Goal: Task Accomplishment & Management: Complete application form

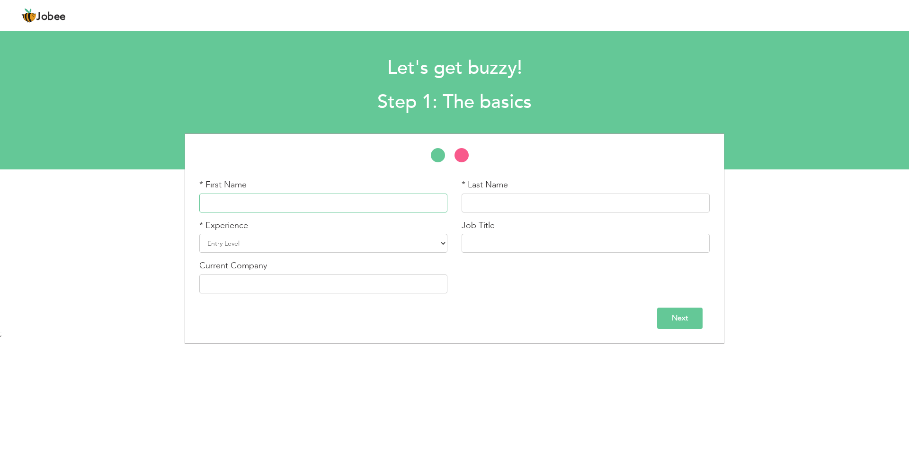
click at [339, 202] on input "text" at bounding box center [323, 203] width 248 height 19
click at [363, 203] on input "Furqa" at bounding box center [323, 203] width 248 height 19
type input "Furqan"
type input "[PERSON_NAME]"
click at [541, 243] on input "text" at bounding box center [586, 243] width 248 height 19
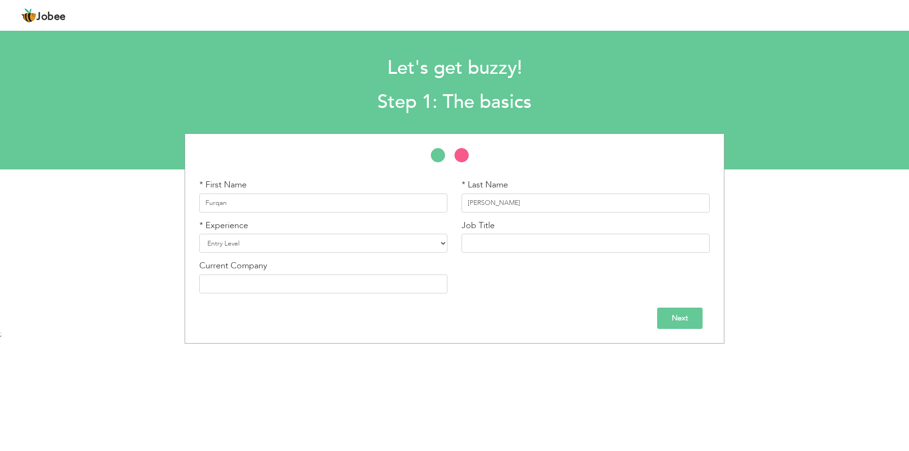
click at [668, 320] on input "Next" at bounding box center [679, 318] width 45 height 21
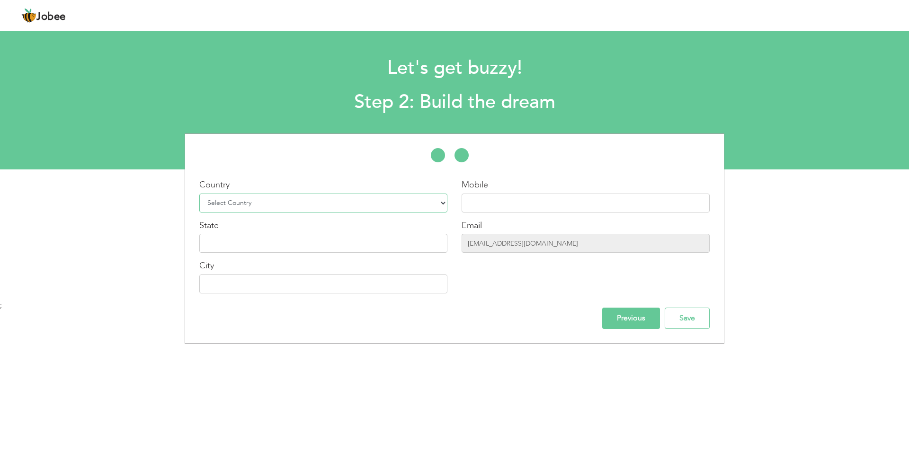
click at [263, 201] on select "Select Country Afghanistan Albania Algeria American Samoa Andorra Angola Anguil…" at bounding box center [323, 203] width 248 height 19
select select "166"
click at [199, 194] on select "Select Country Afghanistan Albania Algeria American Samoa Andorra Angola Anguil…" at bounding box center [323, 203] width 248 height 19
click at [274, 240] on input "text" at bounding box center [323, 243] width 248 height 19
type input "P"
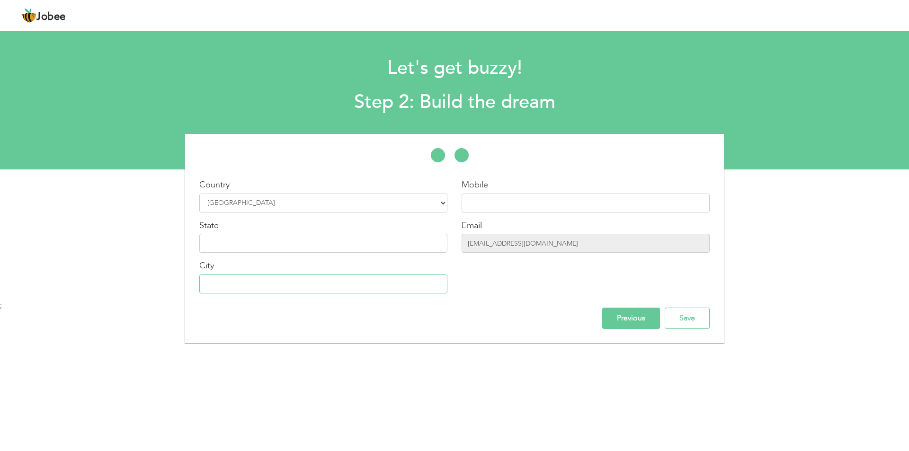
click at [304, 291] on input "text" at bounding box center [323, 284] width 248 height 19
type input "[GEOGRAPHIC_DATA]"
click at [506, 202] on input "text" at bounding box center [586, 203] width 248 height 19
type input "03205298100"
click at [689, 324] on input "Save" at bounding box center [687, 318] width 45 height 21
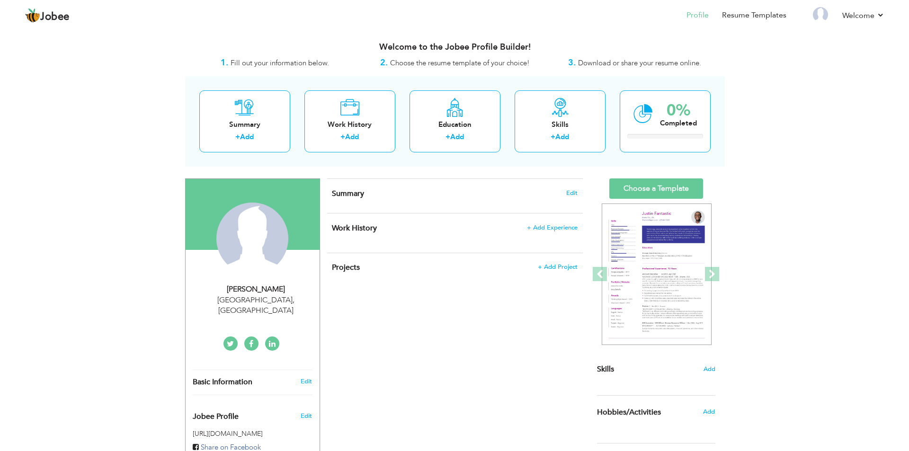
scroll to position [47, 0]
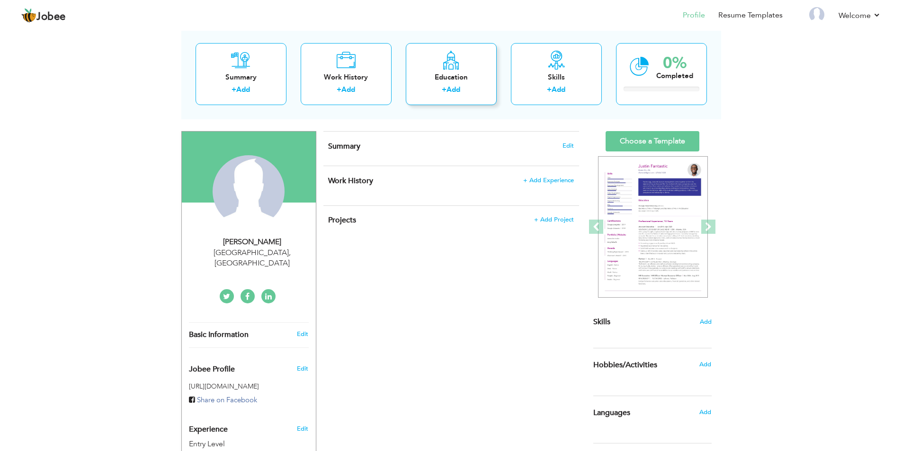
click at [442, 93] on label "+" at bounding box center [444, 90] width 5 height 10
radio input "true"
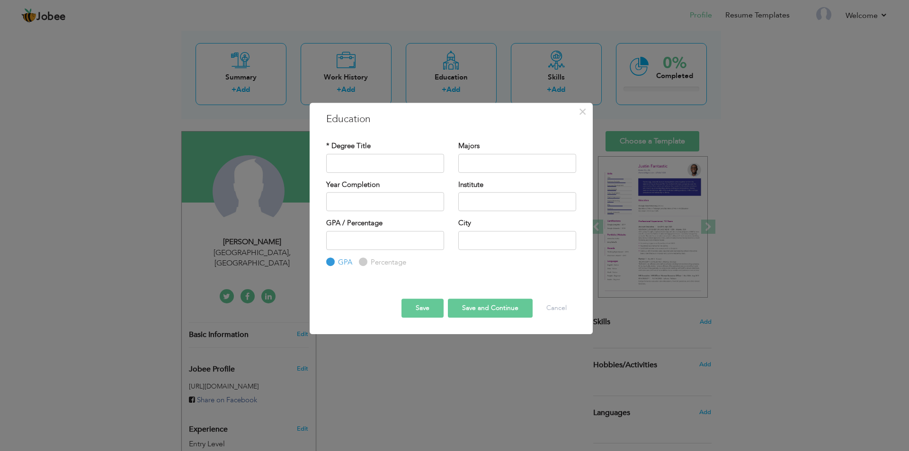
click at [453, 88] on div "× Education * Degree Title Majors Year Completion Institute GPA" at bounding box center [454, 225] width 909 height 451
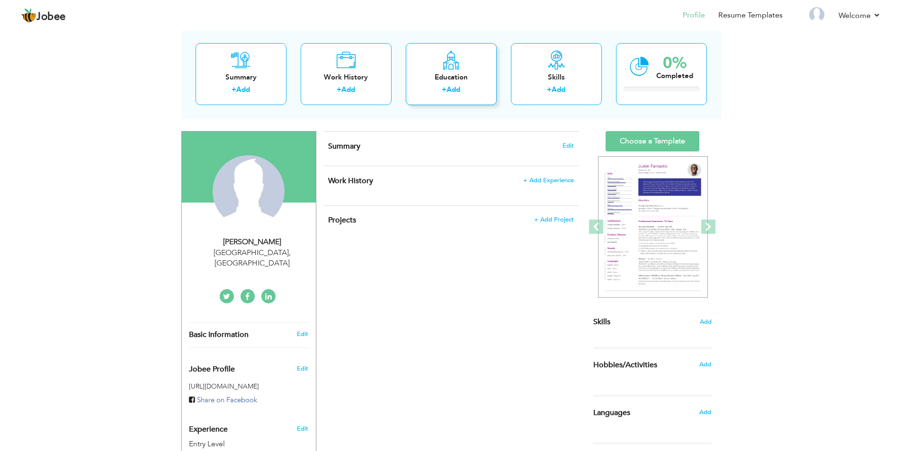
click at [449, 93] on link "Add" at bounding box center [454, 89] width 14 height 9
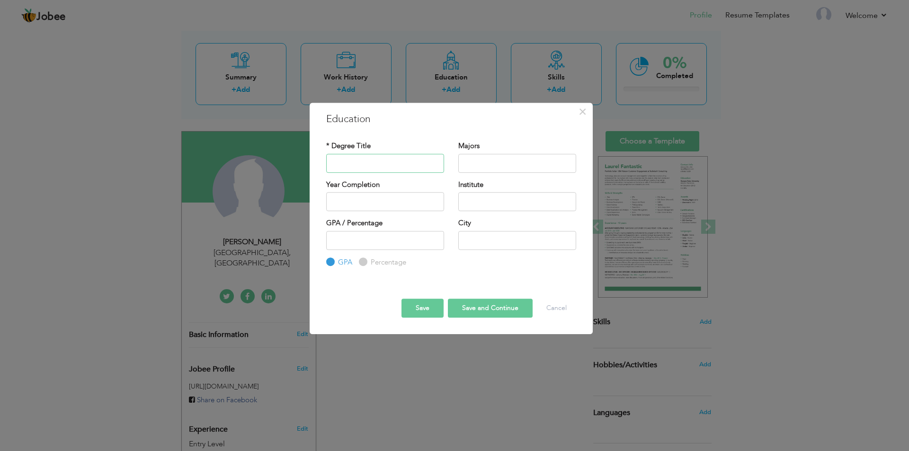
click at [365, 162] on input "text" at bounding box center [385, 163] width 118 height 19
type input "[DOMAIN_NAME]"
click at [482, 170] on input "text" at bounding box center [517, 163] width 118 height 19
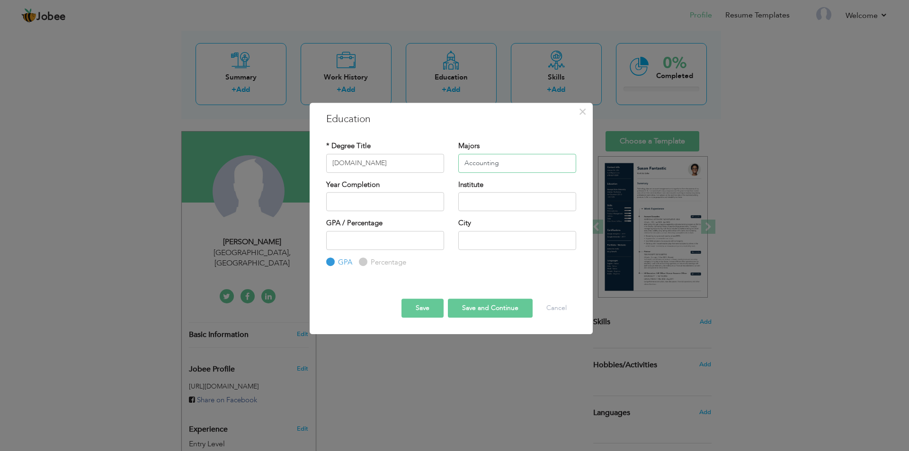
type input "Accounting"
click at [403, 212] on div "Year Completion" at bounding box center [385, 199] width 132 height 38
click at [403, 203] on input "2025" at bounding box center [385, 201] width 118 height 19
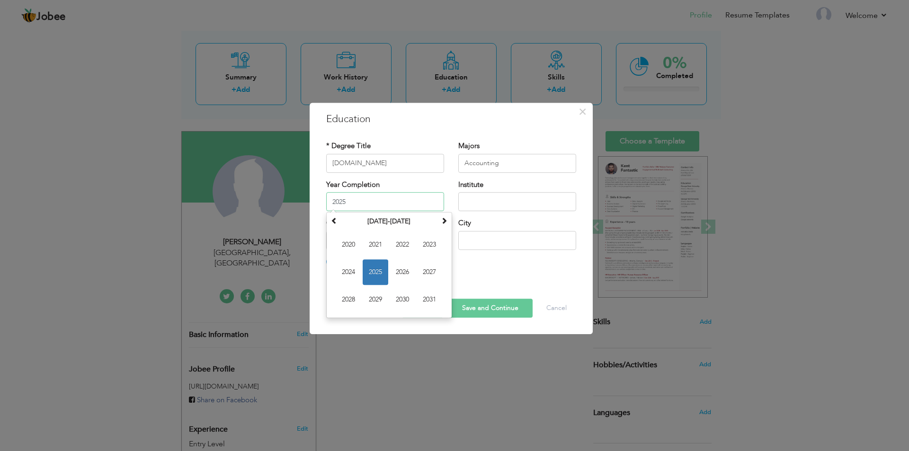
click at [349, 274] on span "2024" at bounding box center [349, 272] width 26 height 26
type input "2024"
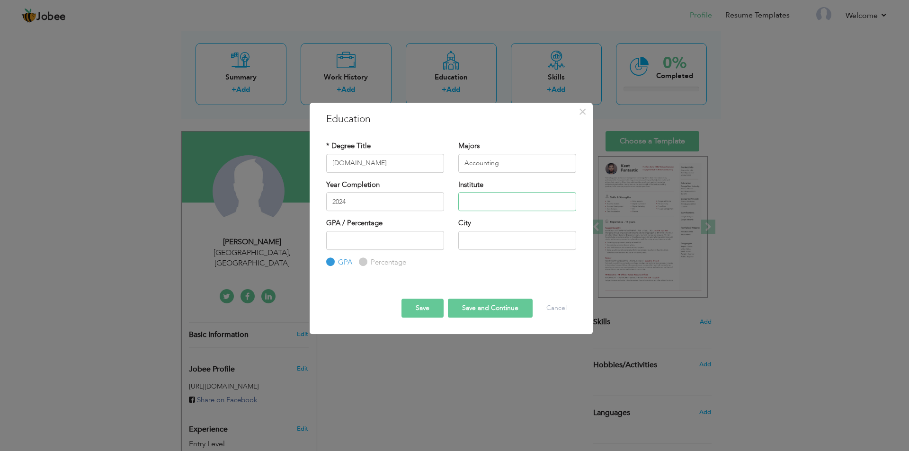
click at [490, 198] on input "text" at bounding box center [517, 201] width 118 height 19
click at [377, 242] on input "number" at bounding box center [385, 240] width 118 height 19
click at [482, 201] on input "text" at bounding box center [517, 201] width 118 height 19
type input "Govt. Graduate College of Commerce"
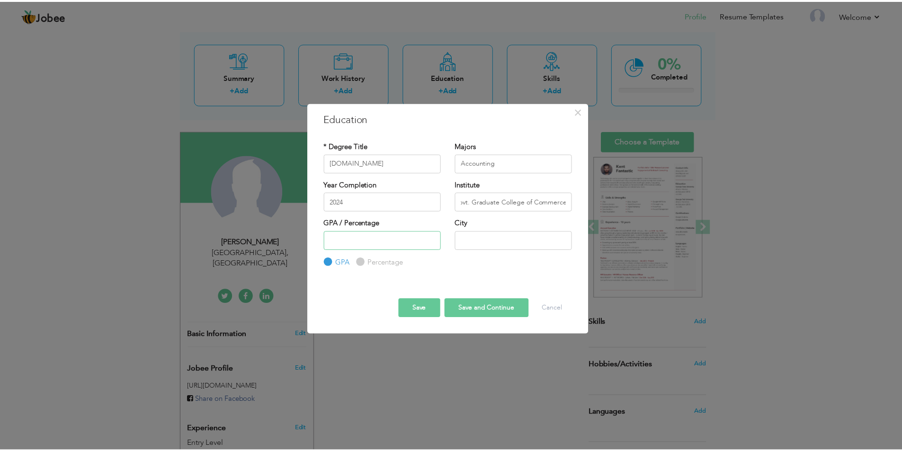
scroll to position [0, 0]
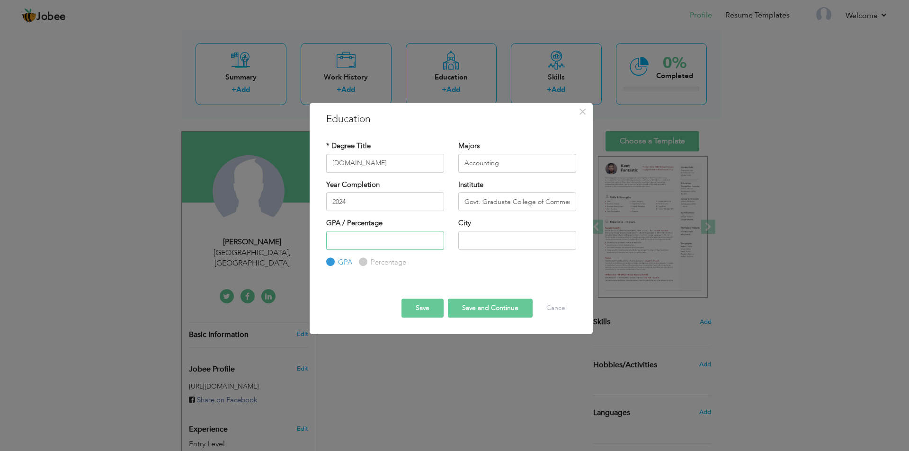
click at [385, 248] on input "number" at bounding box center [385, 240] width 118 height 19
click at [366, 265] on div "Percentage" at bounding box center [382, 262] width 47 height 10
click at [479, 243] on input "text" at bounding box center [517, 240] width 118 height 19
type input "[GEOGRAPHIC_DATA]"
click at [429, 308] on button "Save" at bounding box center [423, 308] width 42 height 19
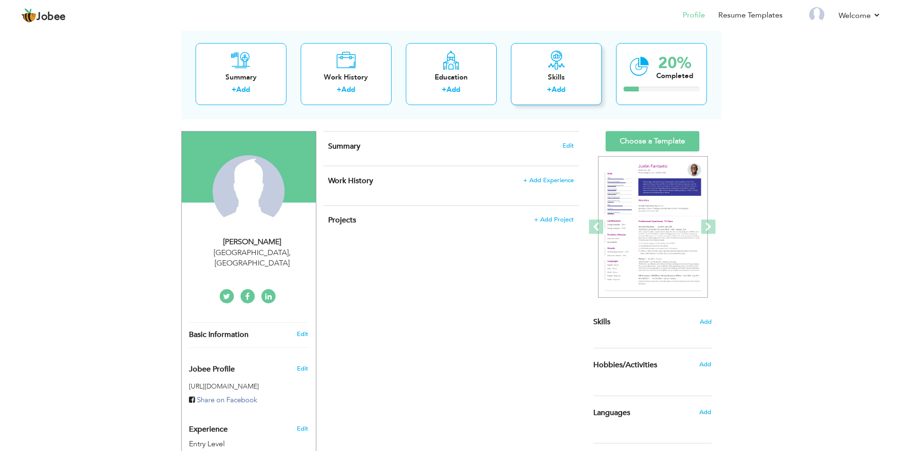
click at [559, 86] on link "Add" at bounding box center [559, 89] width 14 height 9
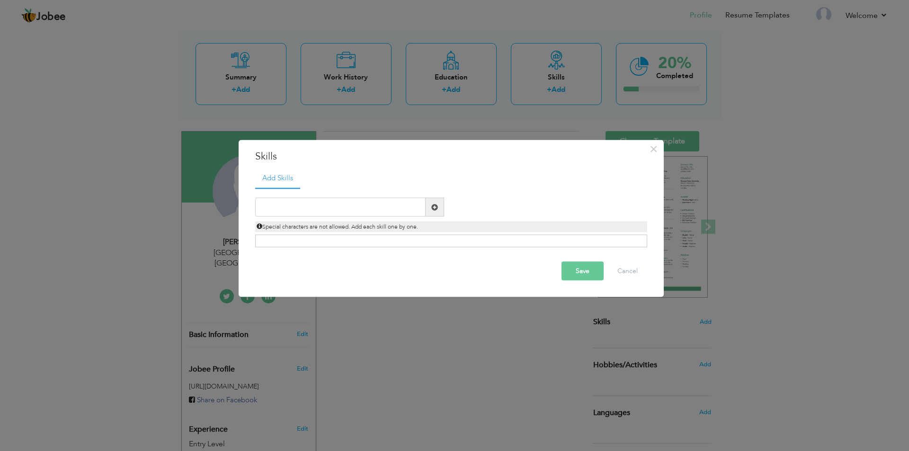
click at [450, 123] on div "× Skills Add Skills Duplicate entry Already Exist Save Cancel" at bounding box center [454, 225] width 909 height 451
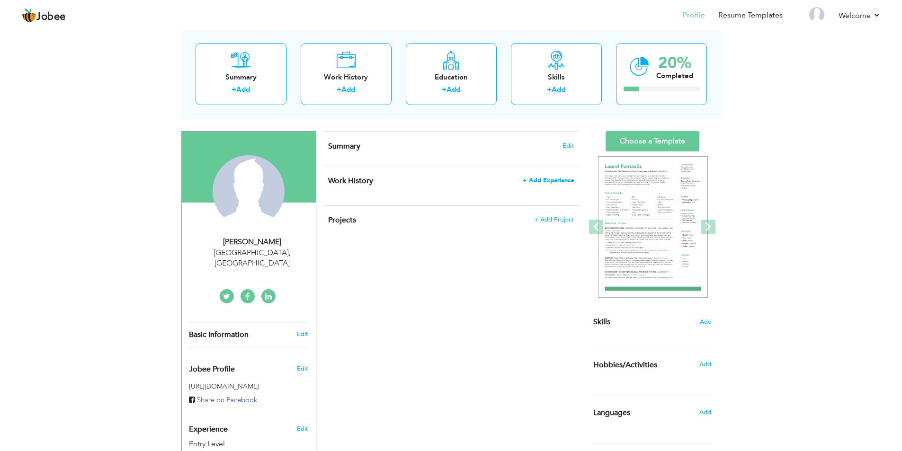
click at [547, 179] on span "+ Add Experience" at bounding box center [548, 180] width 51 height 7
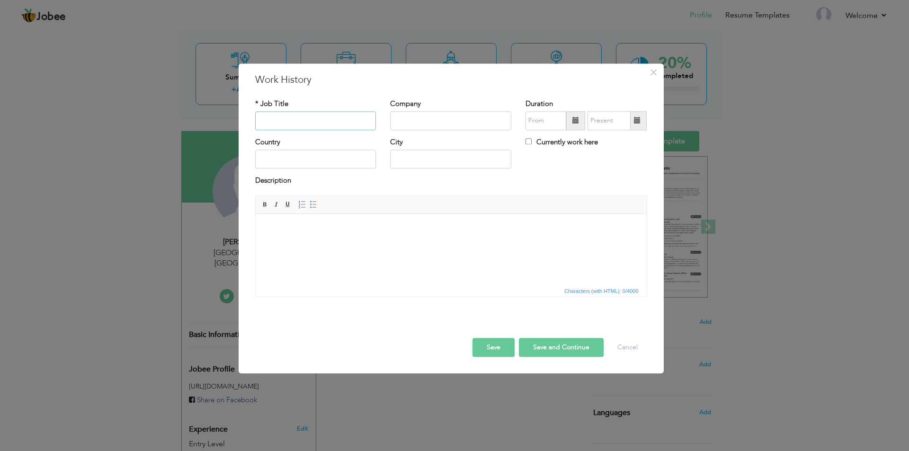
click at [300, 120] on input "text" at bounding box center [315, 120] width 121 height 19
click at [654, 70] on span "×" at bounding box center [654, 72] width 8 height 17
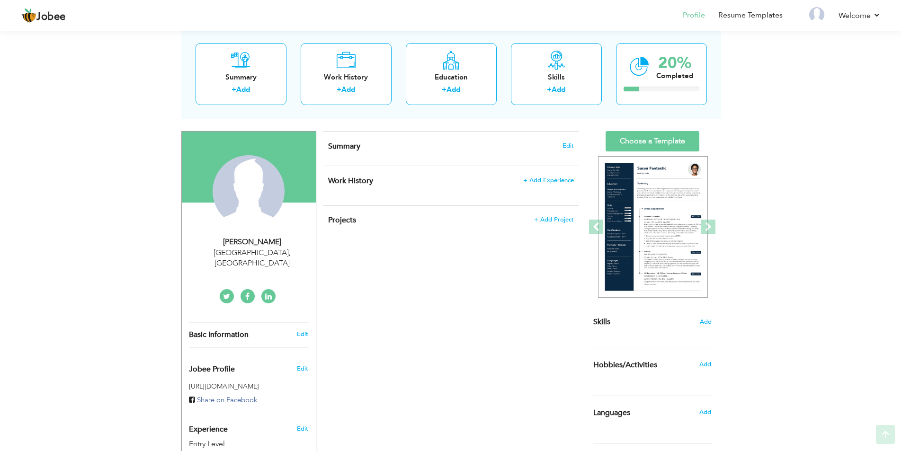
scroll to position [95, 0]
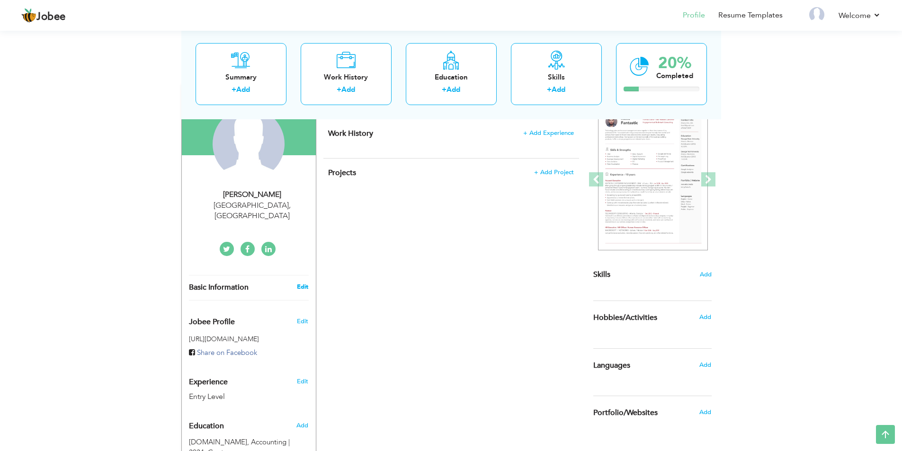
click at [304, 283] on link "Edit" at bounding box center [302, 287] width 11 height 9
type input "Furqan"
type input "Ahmad"
type input "03205298100"
select select "number:166"
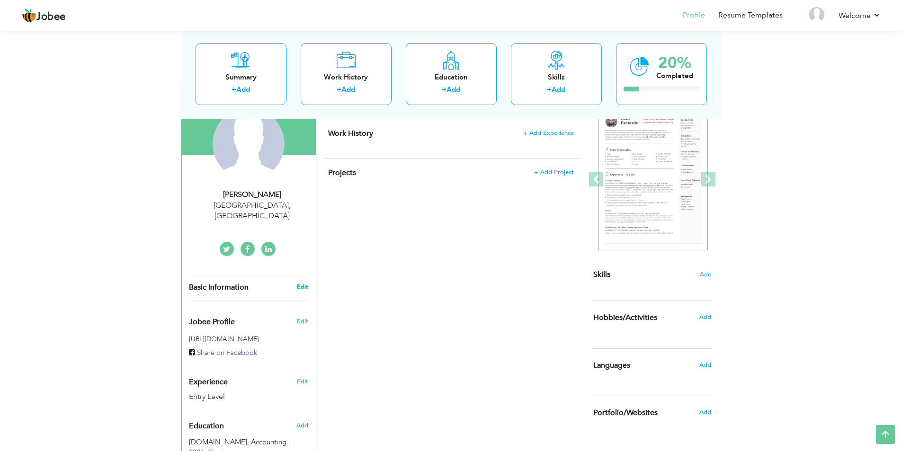
type input "[GEOGRAPHIC_DATA]"
select select "number:1"
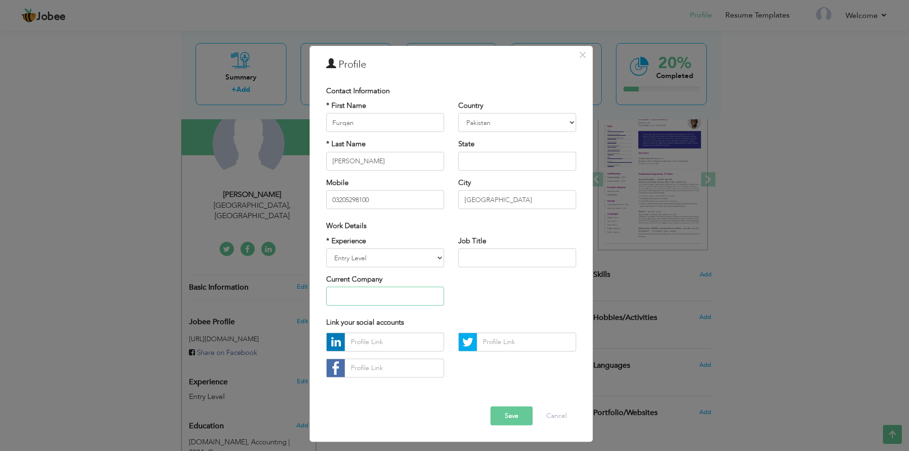
click at [374, 297] on input "text" at bounding box center [385, 296] width 118 height 19
click at [558, 410] on button "Cancel" at bounding box center [556, 416] width 39 height 19
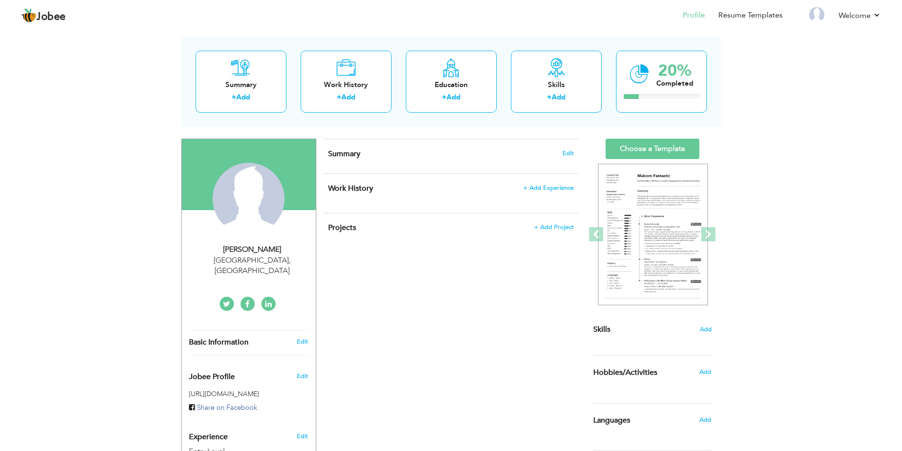
scroll to position [87, 0]
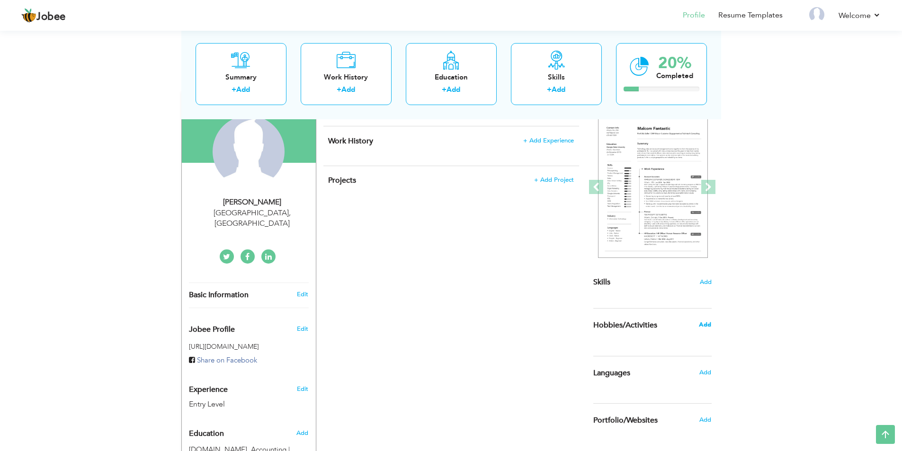
click at [703, 324] on span "Add" at bounding box center [705, 325] width 12 height 9
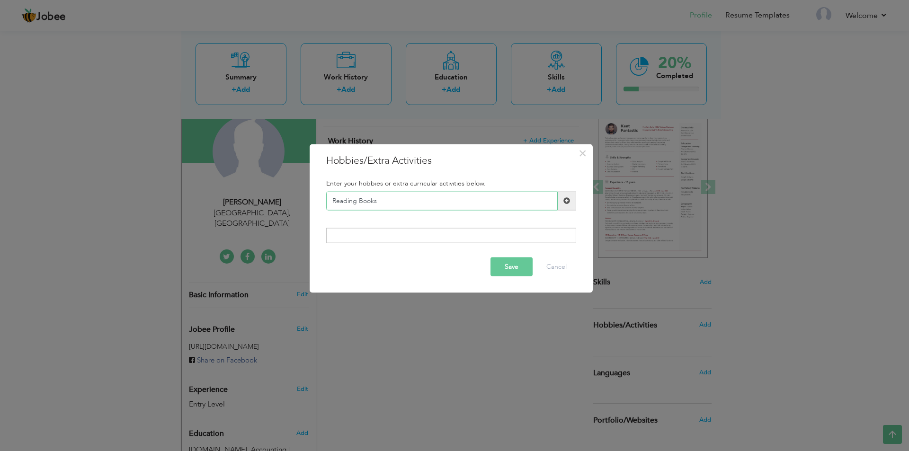
type input "Reading Books"
click at [566, 202] on span at bounding box center [567, 200] width 7 height 7
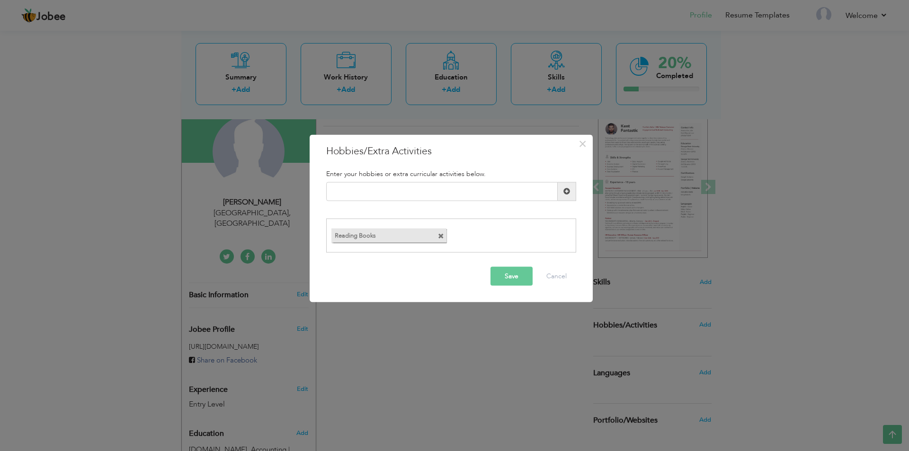
click at [438, 203] on div "Duplicate entry" at bounding box center [451, 195] width 264 height 27
click at [437, 194] on input "text" at bounding box center [442, 191] width 232 height 19
click at [559, 278] on button "Cancel" at bounding box center [556, 276] width 39 height 19
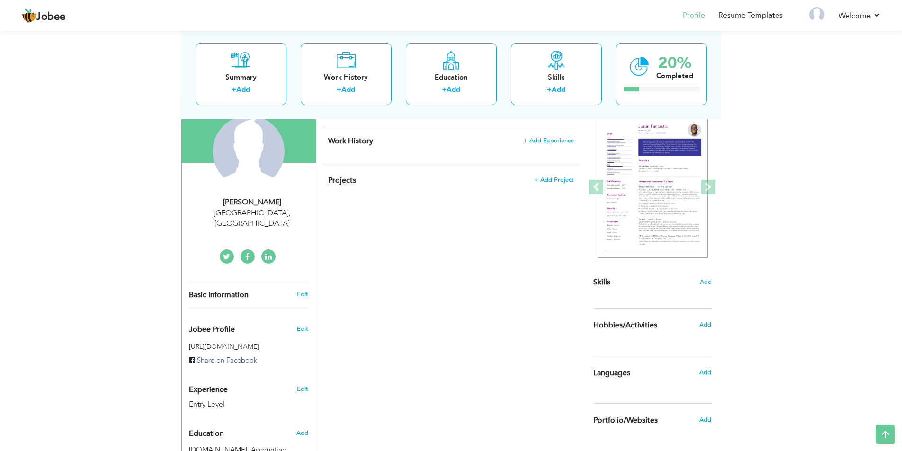
click at [698, 372] on div "Add" at bounding box center [708, 373] width 22 height 18
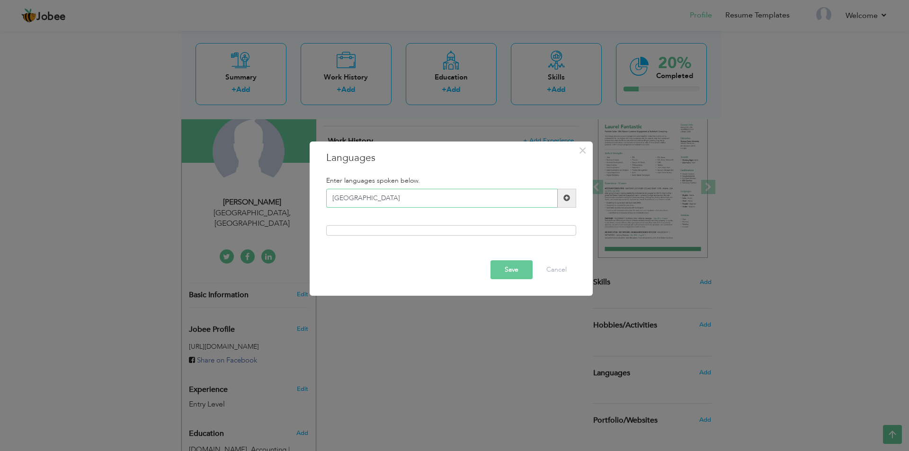
type input "Punjabi"
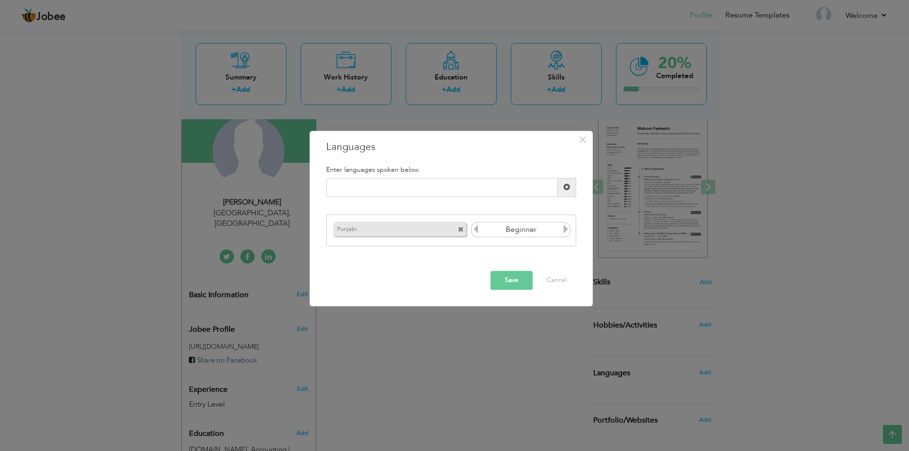
click at [567, 228] on icon at bounding box center [566, 229] width 9 height 9
click at [465, 185] on input "text" at bounding box center [442, 187] width 232 height 19
type input "Urdu"
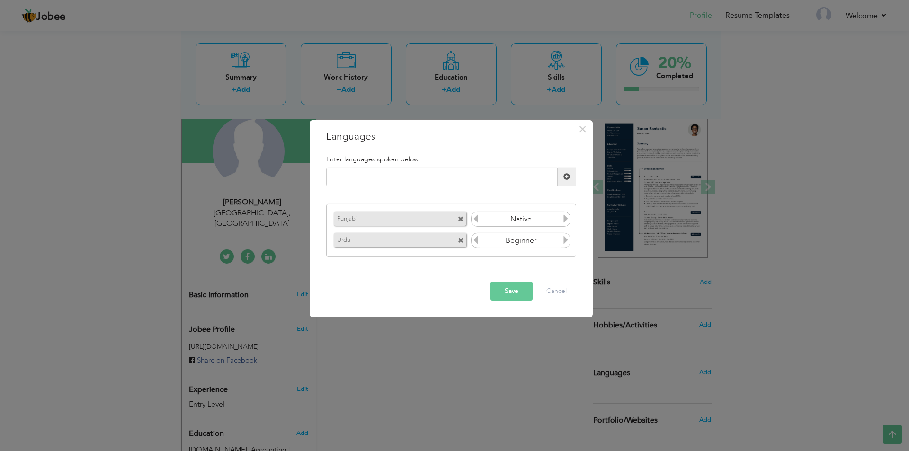
click at [567, 239] on icon at bounding box center [566, 240] width 9 height 9
click at [409, 177] on input "text" at bounding box center [442, 177] width 232 height 19
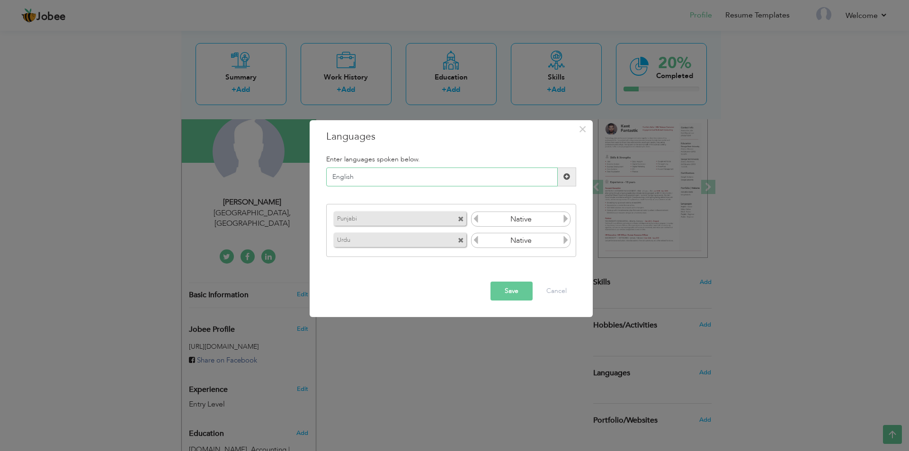
type input "English"
click at [571, 176] on span at bounding box center [567, 177] width 18 height 19
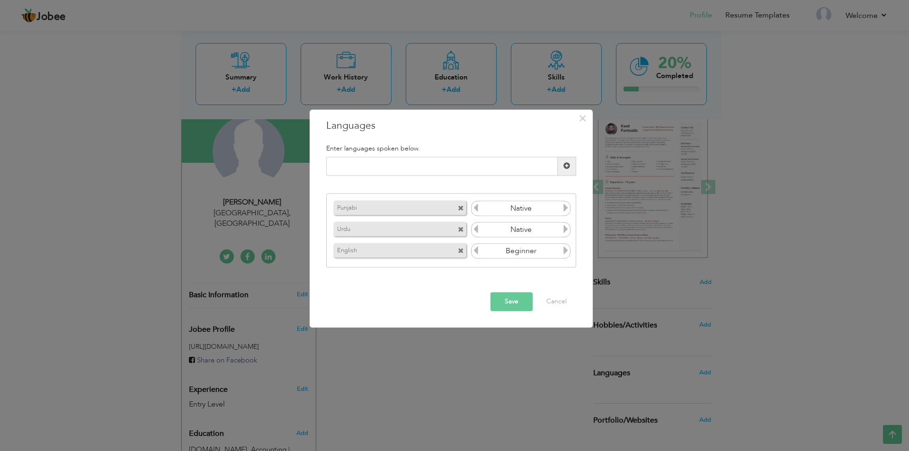
click at [563, 253] on icon at bounding box center [566, 251] width 9 height 9
click at [517, 302] on button "Save" at bounding box center [512, 301] width 42 height 19
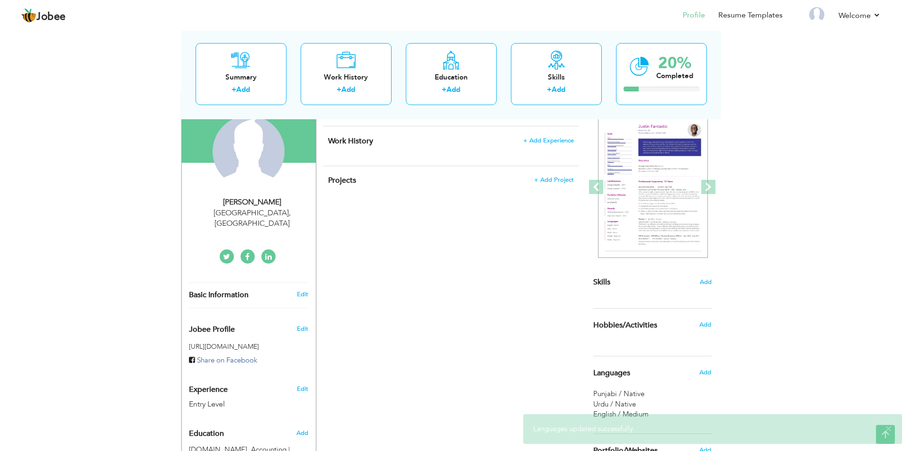
scroll to position [0, 0]
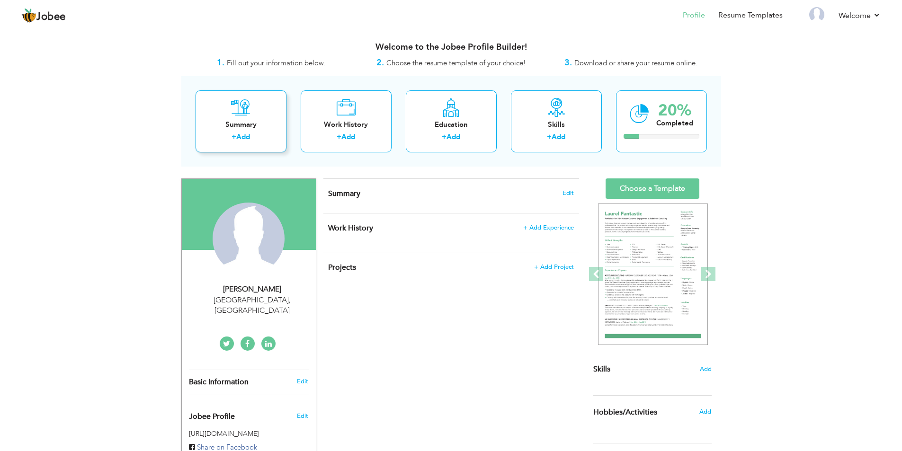
click at [239, 139] on link "Add" at bounding box center [243, 136] width 14 height 9
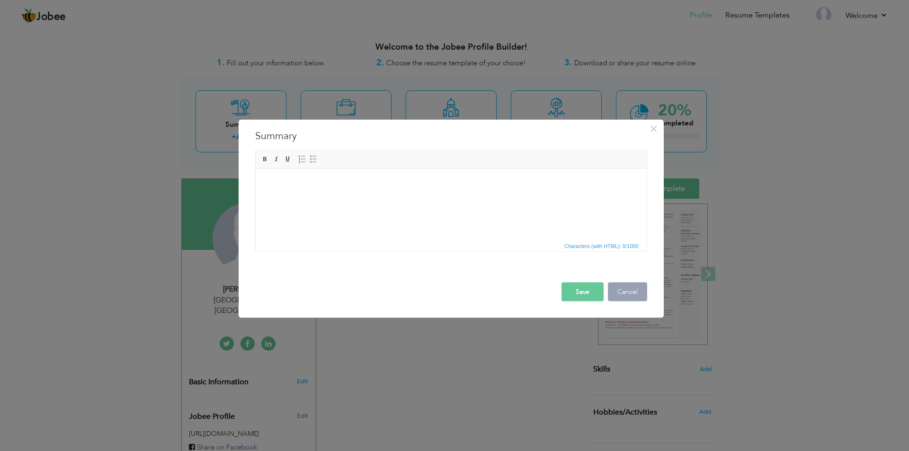
click at [625, 292] on button "Cancel" at bounding box center [627, 291] width 39 height 19
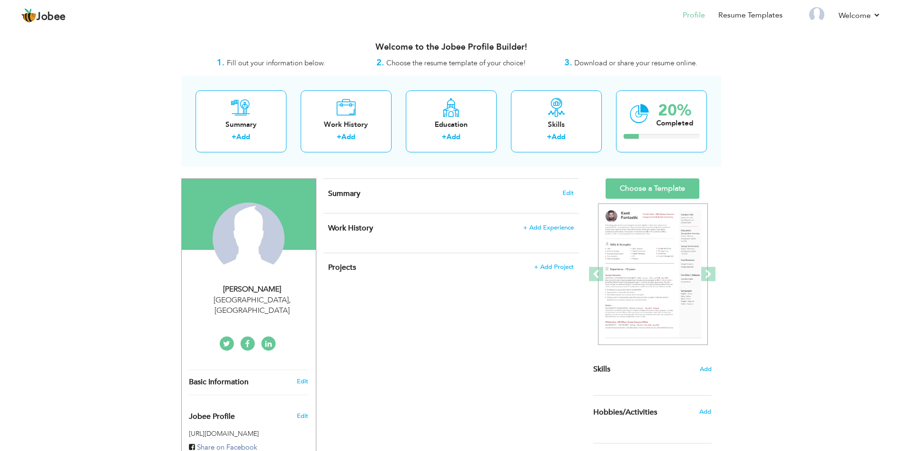
click at [710, 375] on div "Skills Add" at bounding box center [652, 282] width 118 height 207
click at [708, 370] on span "Add" at bounding box center [705, 369] width 12 height 9
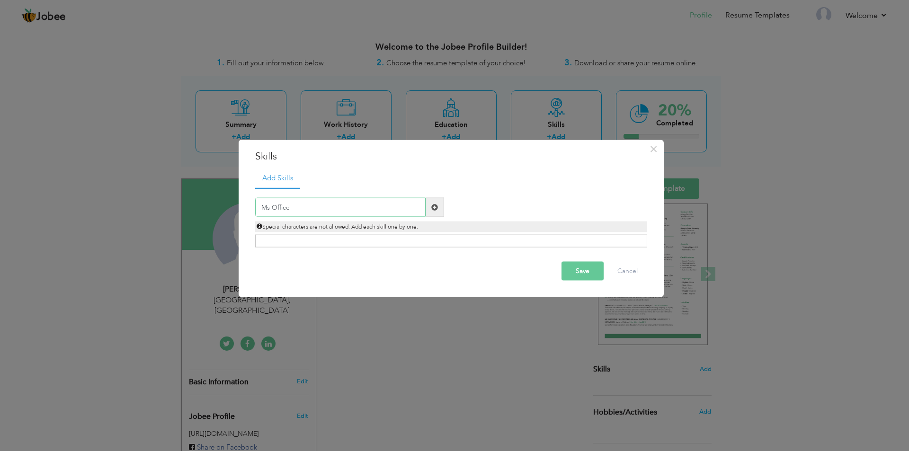
click at [268, 209] on input "Ms Office" at bounding box center [340, 207] width 170 height 19
click at [272, 208] on input "Ms Office" at bounding box center [340, 207] width 170 height 19
type input "[DOMAIN_NAME]"
click at [432, 211] on span at bounding box center [435, 207] width 18 height 19
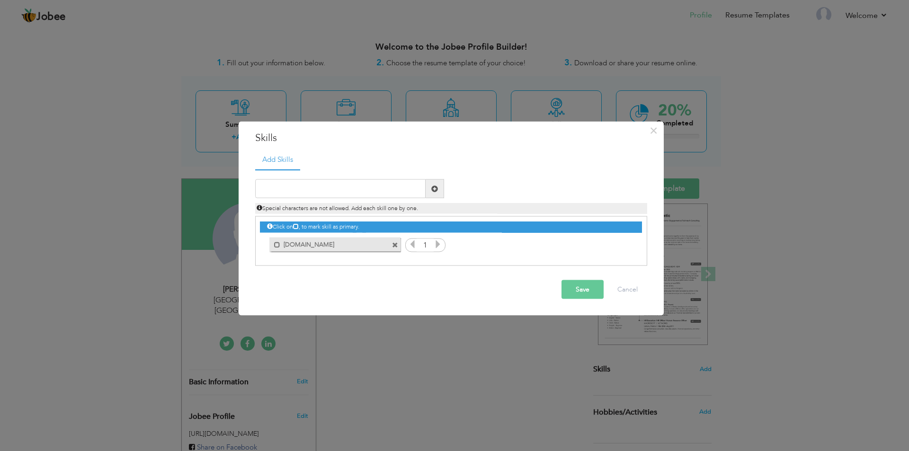
click at [436, 246] on icon at bounding box center [438, 244] width 9 height 9
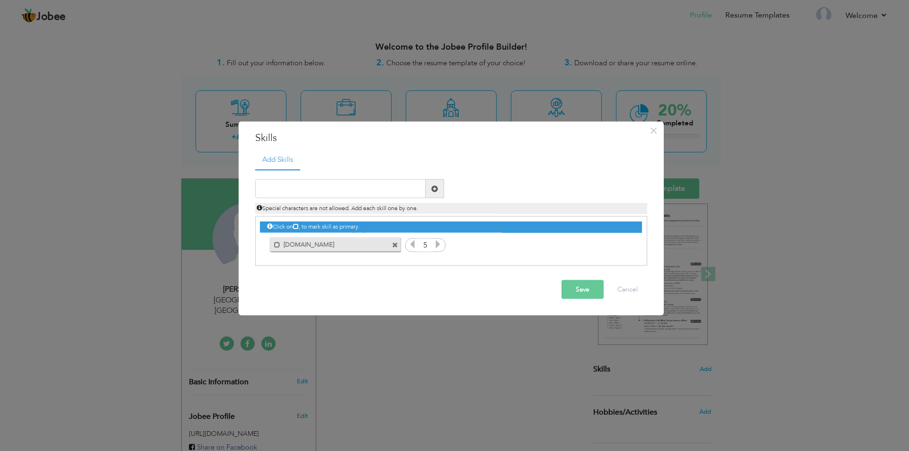
click at [436, 246] on icon at bounding box center [438, 244] width 9 height 9
click at [278, 242] on span at bounding box center [277, 245] width 6 height 6
click at [278, 245] on span at bounding box center [279, 245] width 6 height 6
click at [410, 245] on icon at bounding box center [412, 244] width 9 height 9
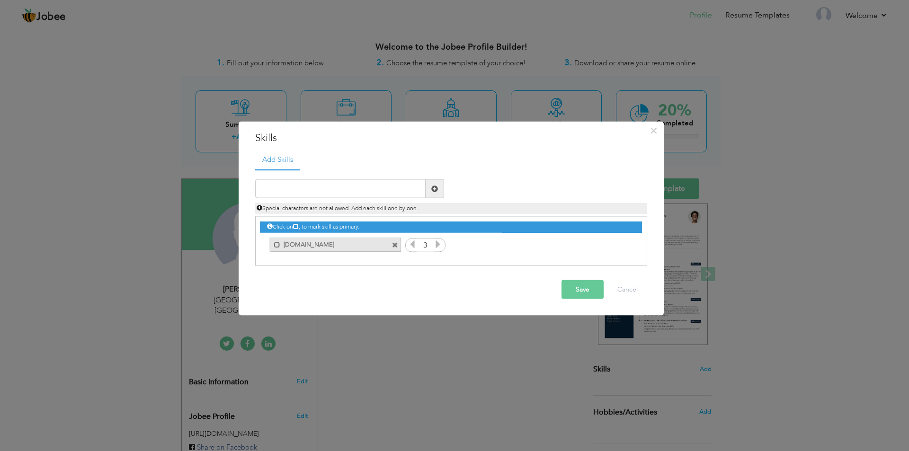
click at [410, 245] on icon at bounding box center [412, 244] width 9 height 9
click at [438, 242] on icon at bounding box center [438, 244] width 9 height 9
click at [331, 191] on input "text" at bounding box center [340, 188] width 170 height 19
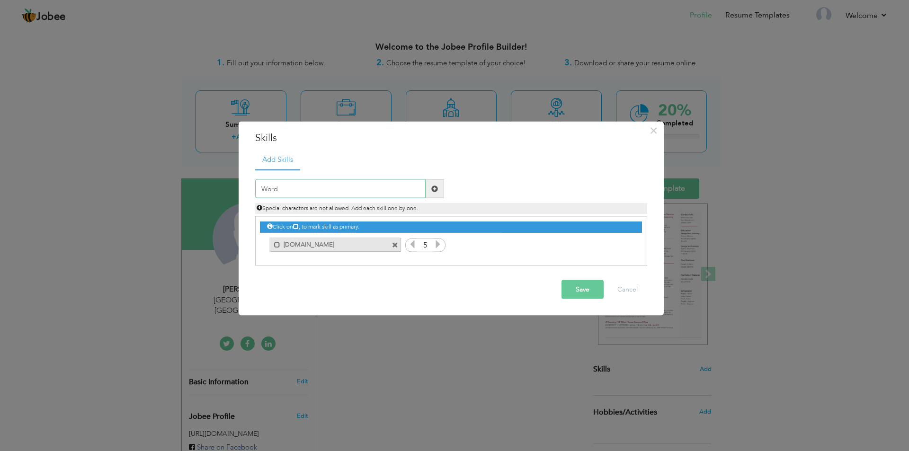
type input "Word"
click at [439, 190] on span at bounding box center [435, 188] width 18 height 19
click at [624, 249] on icon at bounding box center [623, 244] width 9 height 9
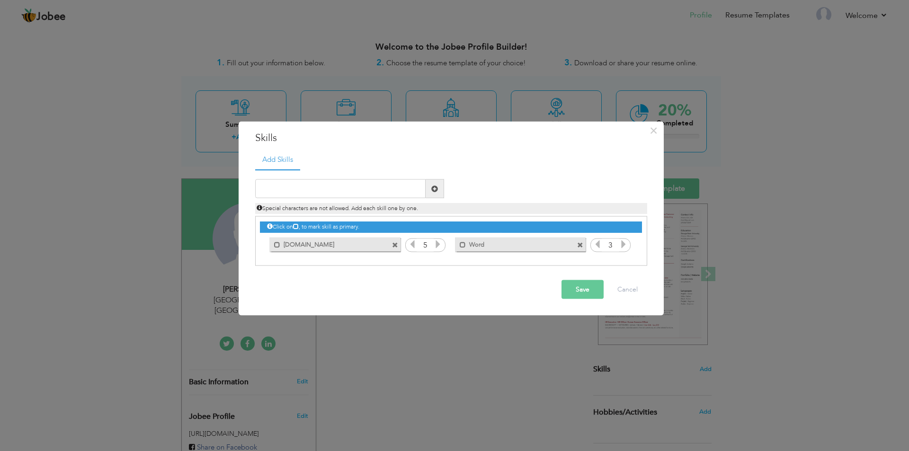
click at [624, 249] on icon at bounding box center [623, 244] width 9 height 9
click at [277, 247] on span at bounding box center [277, 245] width 6 height 6
click at [304, 192] on input "text" at bounding box center [340, 188] width 170 height 19
click at [258, 190] on input "Database" at bounding box center [340, 188] width 170 height 19
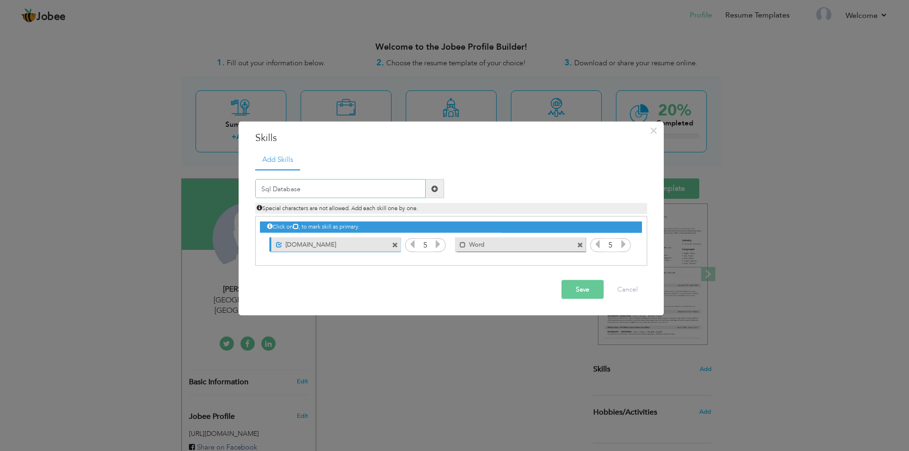
type input "Sql Database"
click at [432, 186] on span at bounding box center [434, 188] width 7 height 7
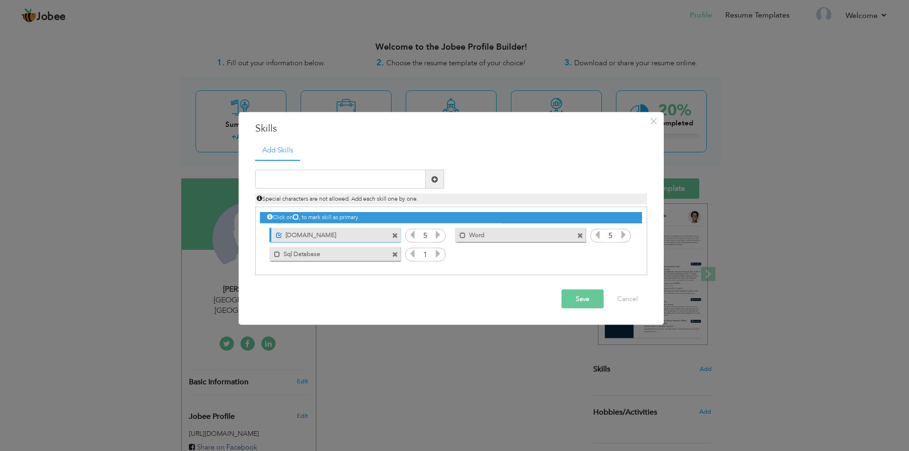
click at [437, 255] on icon at bounding box center [438, 254] width 9 height 9
click at [584, 301] on button "Save" at bounding box center [583, 299] width 42 height 19
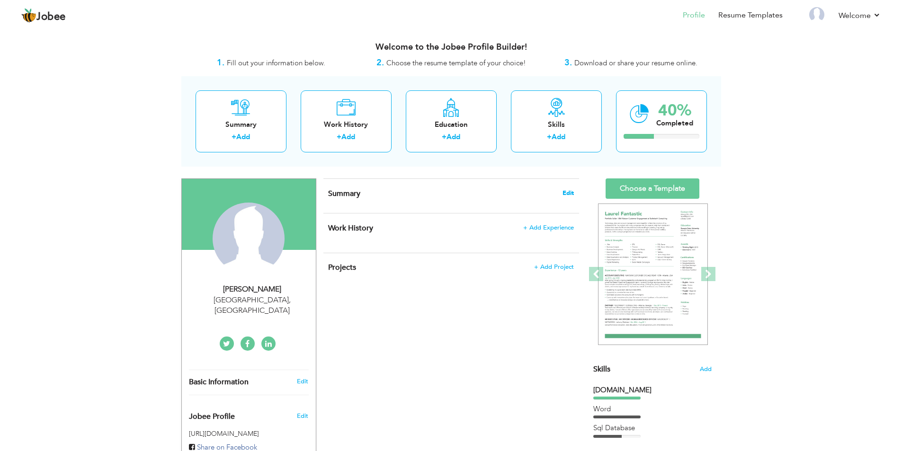
click at [570, 196] on span "Edit" at bounding box center [568, 193] width 11 height 7
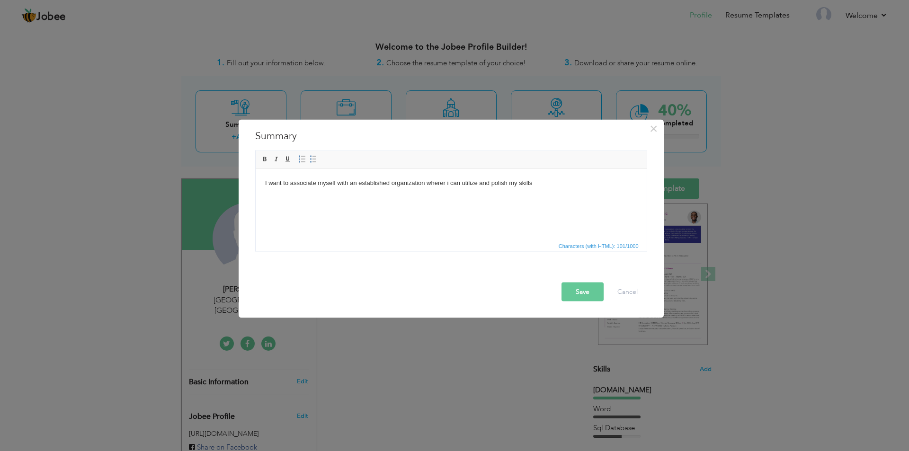
drag, startPoint x: 571, startPoint y: 308, endPoint x: 582, endPoint y: 304, distance: 11.5
click at [576, 306] on div "Save Cancel" at bounding box center [451, 284] width 406 height 50
click at [586, 299] on button "Save" at bounding box center [583, 291] width 42 height 19
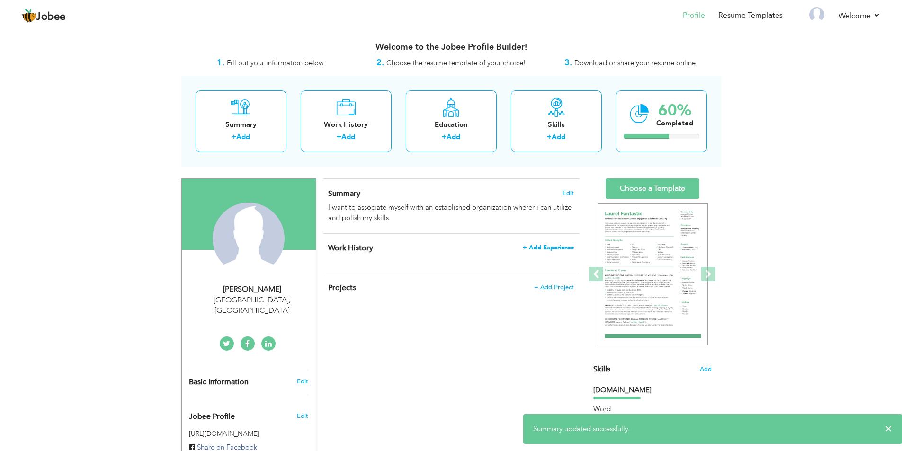
click at [558, 244] on span "+ Add Experience" at bounding box center [548, 247] width 51 height 7
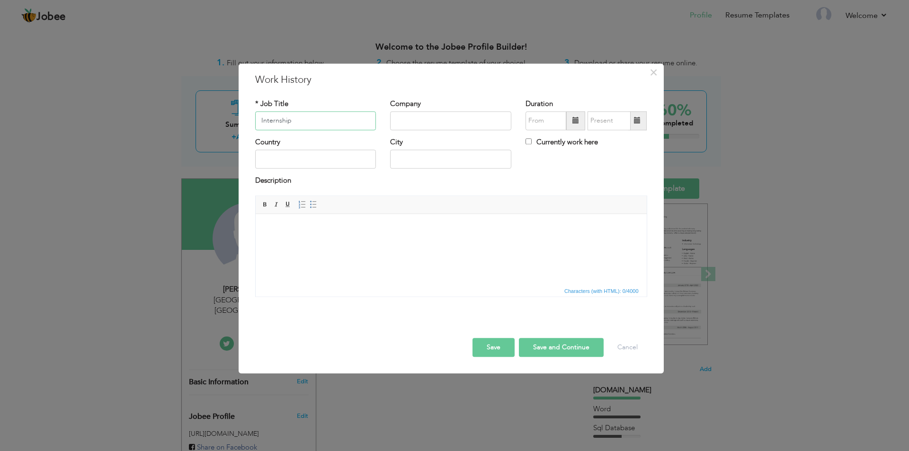
type input "Internship"
click at [400, 121] on input "text" at bounding box center [450, 120] width 121 height 19
type input "Masood Textile [PERSON_NAME]"
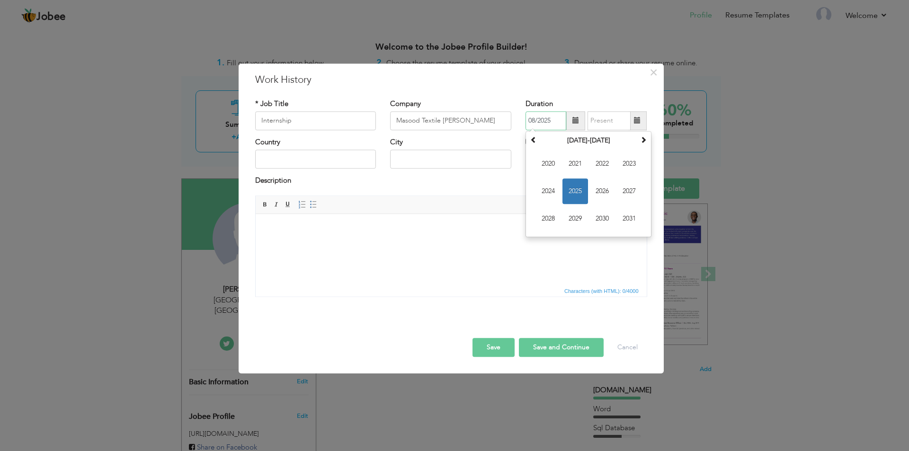
click at [544, 126] on input "08/2025" at bounding box center [546, 120] width 41 height 19
click at [573, 187] on span "2025" at bounding box center [576, 192] width 26 height 26
click at [611, 193] on span "Jul" at bounding box center [603, 192] width 26 height 26
type input "07/2025"
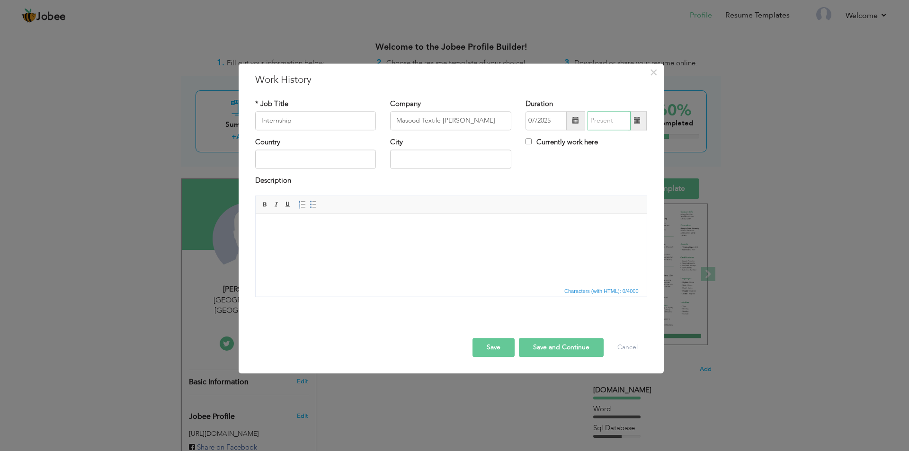
type input "08/2025"
click at [600, 122] on input "08/2025" at bounding box center [609, 120] width 43 height 19
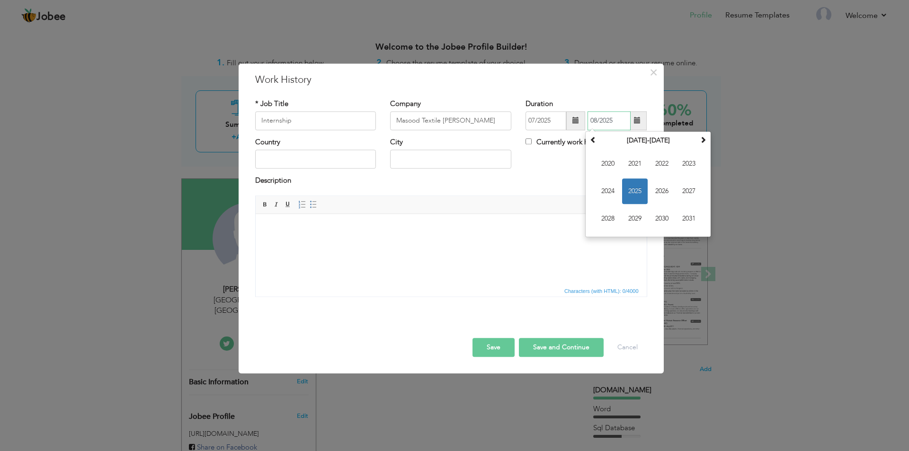
click at [632, 195] on span "2025" at bounding box center [635, 192] width 26 height 26
click at [683, 194] on span "Aug" at bounding box center [689, 192] width 26 height 26
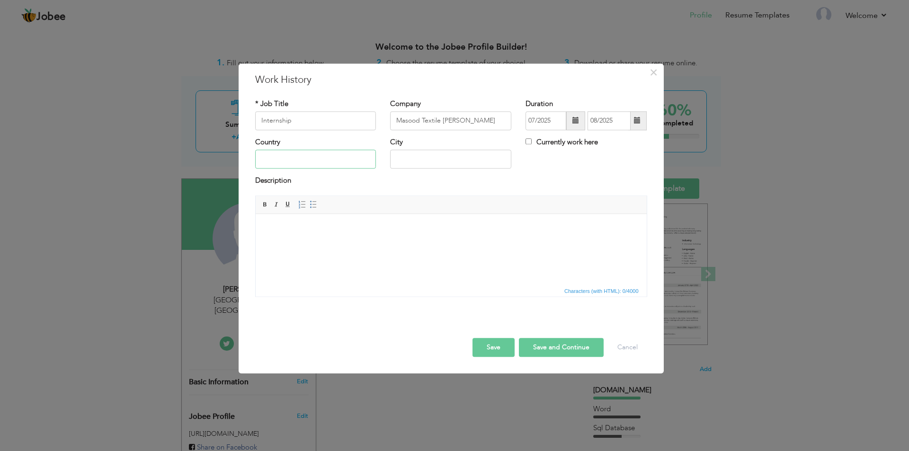
click at [306, 156] on input "text" at bounding box center [315, 159] width 121 height 19
type input "[GEOGRAPHIC_DATA]"
click at [553, 348] on button "Save and Continue" at bounding box center [561, 347] width 85 height 19
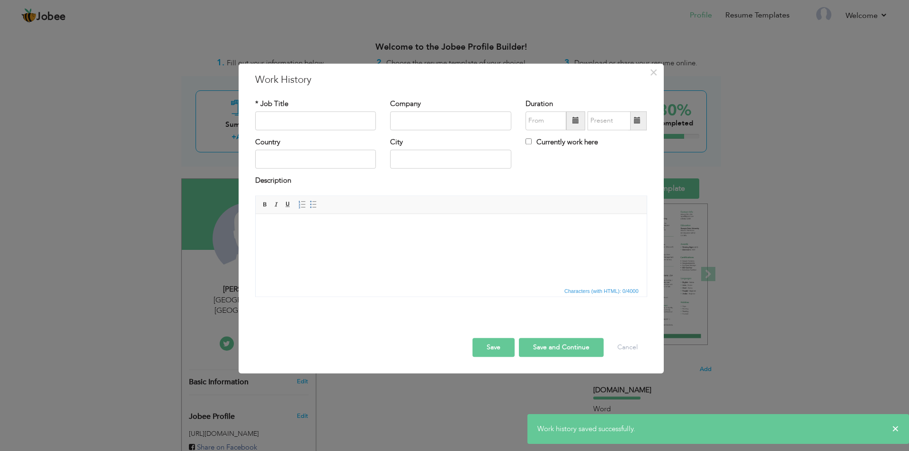
click at [507, 347] on button "Save" at bounding box center [494, 347] width 42 height 19
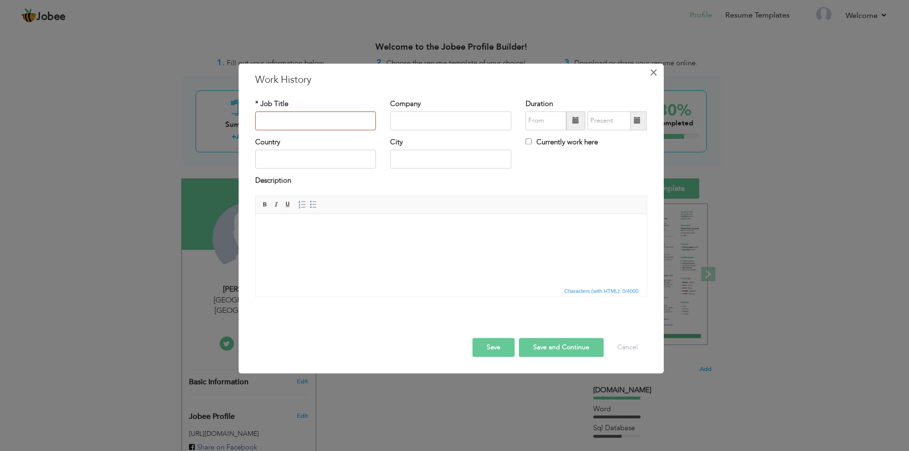
click at [654, 66] on span "×" at bounding box center [654, 72] width 8 height 17
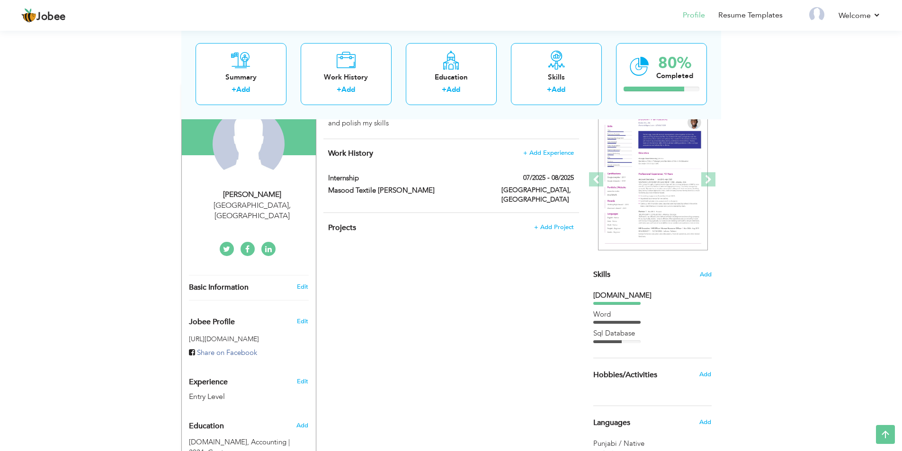
scroll to position [142, 0]
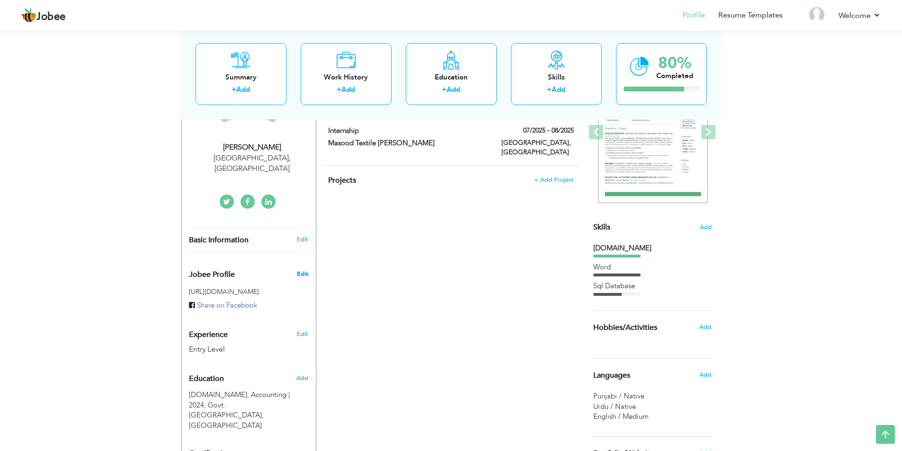
click at [301, 270] on span "Edit" at bounding box center [302, 274] width 11 height 9
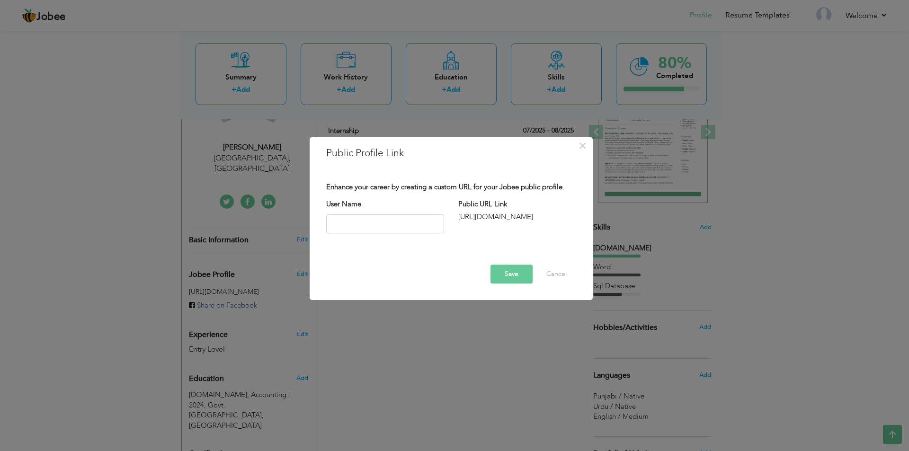
click at [535, 218] on div "http://jobee.io/profile/" at bounding box center [517, 217] width 118 height 10
click at [562, 274] on button "Cancel" at bounding box center [556, 274] width 39 height 19
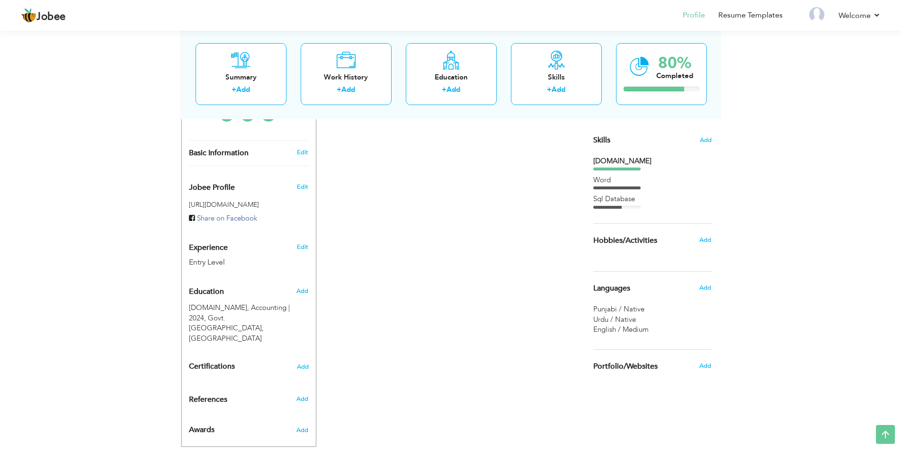
scroll to position [0, 0]
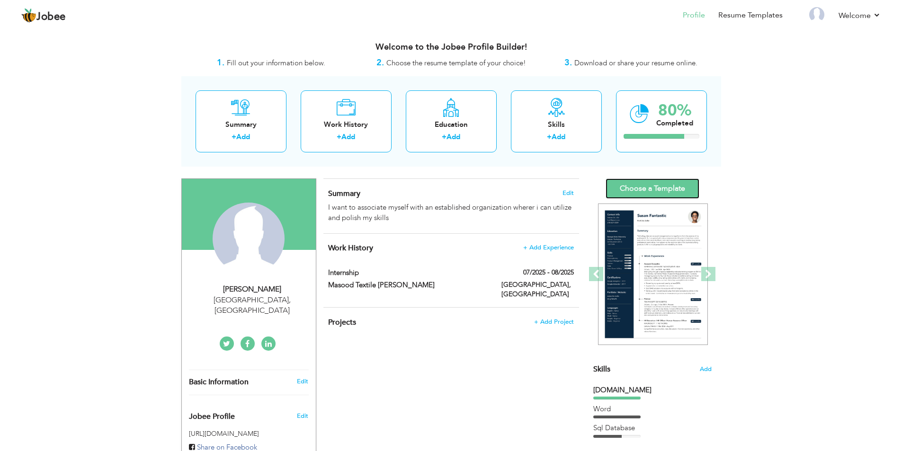
click at [645, 189] on link "Choose a Template" at bounding box center [653, 189] width 94 height 20
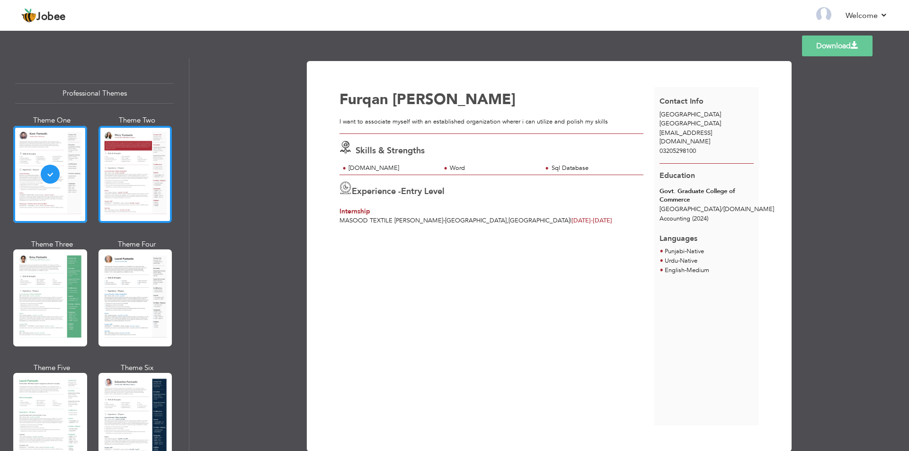
click at [124, 183] on div at bounding box center [135, 174] width 74 height 97
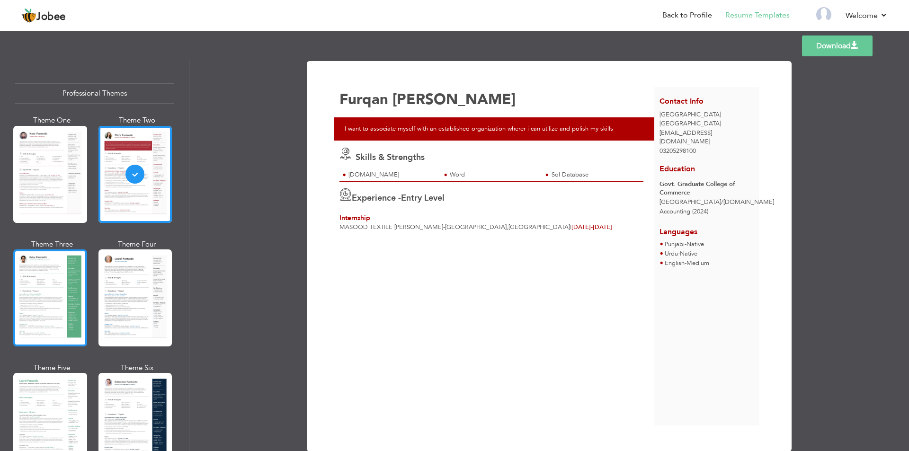
click at [43, 280] on div at bounding box center [50, 298] width 74 height 97
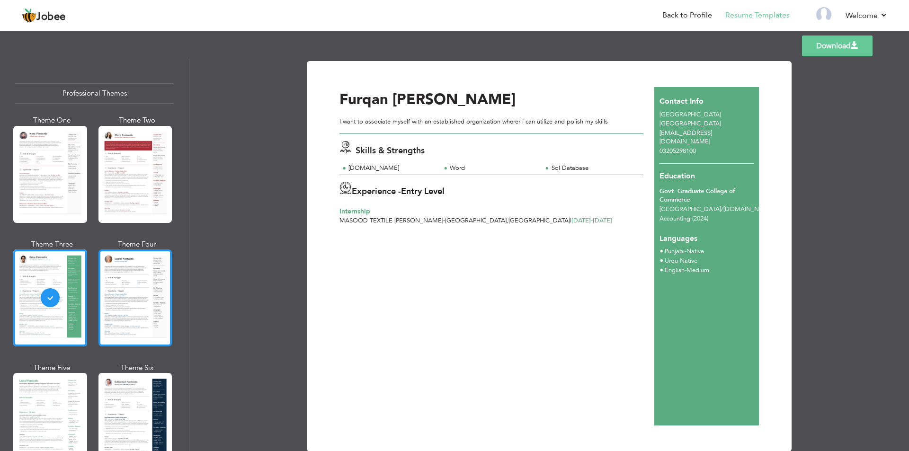
click at [136, 304] on div at bounding box center [135, 298] width 74 height 97
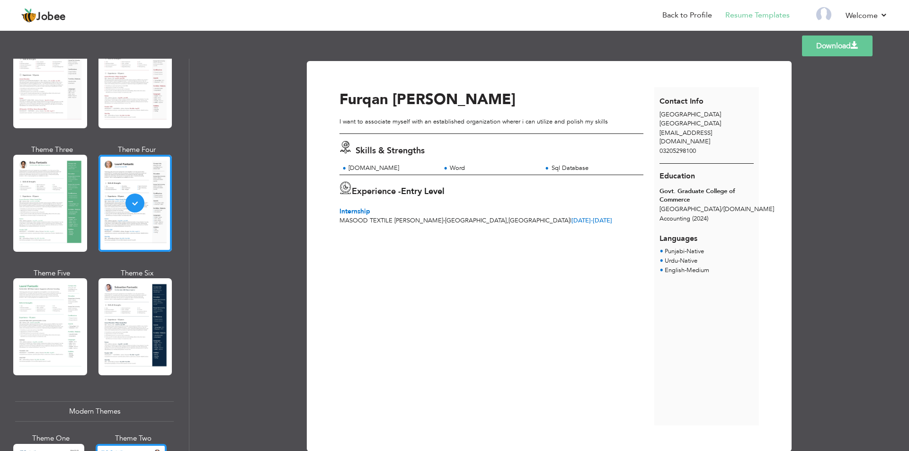
scroll to position [237, 0]
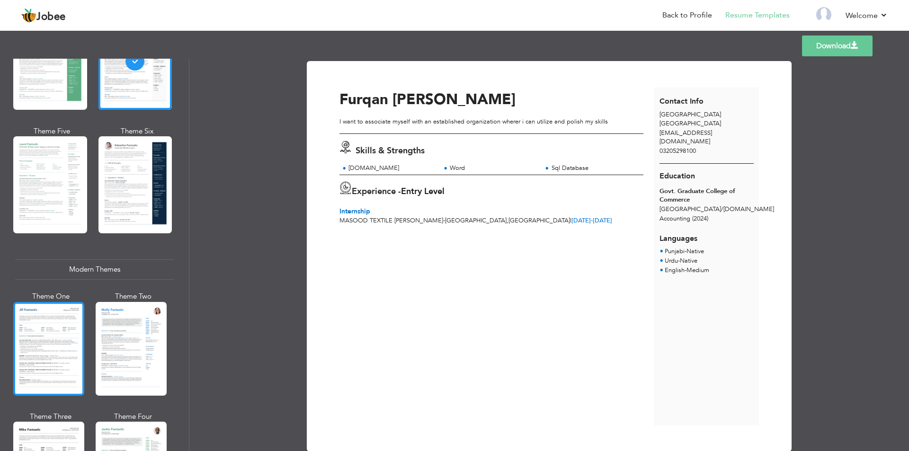
click at [65, 342] on div at bounding box center [48, 349] width 71 height 94
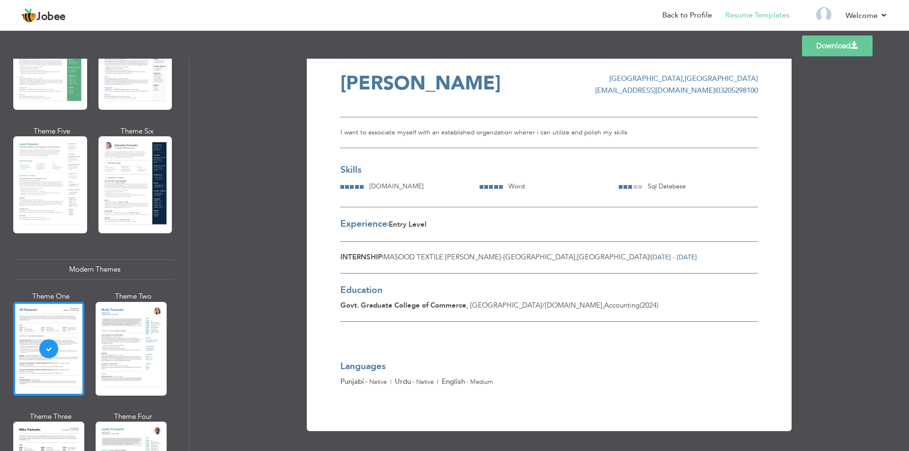
scroll to position [0, 0]
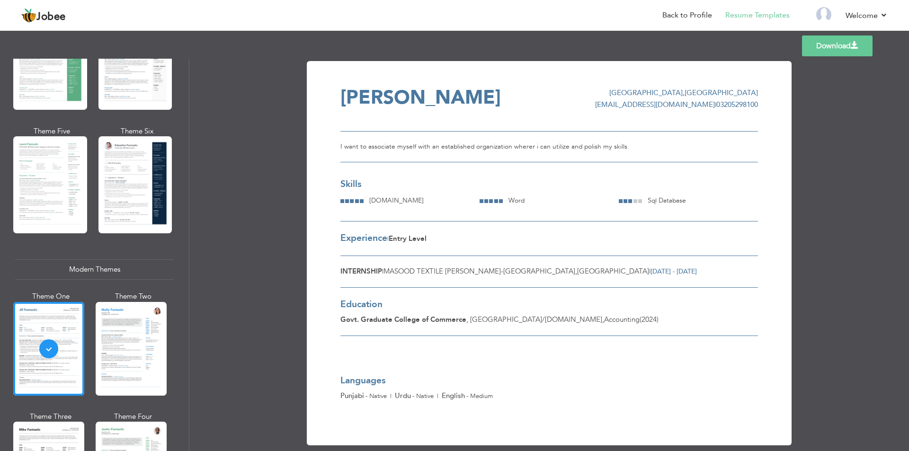
click at [823, 50] on link "Download" at bounding box center [837, 46] width 71 height 21
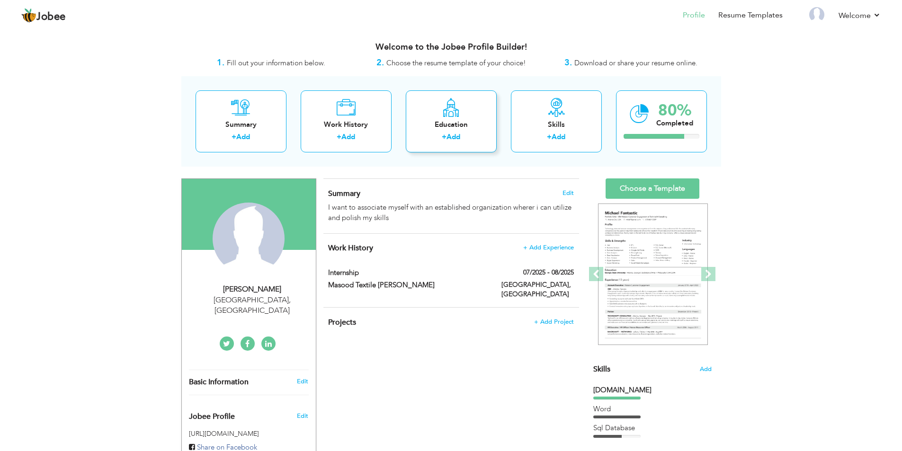
click at [450, 136] on link "Add" at bounding box center [454, 136] width 14 height 9
radio input "true"
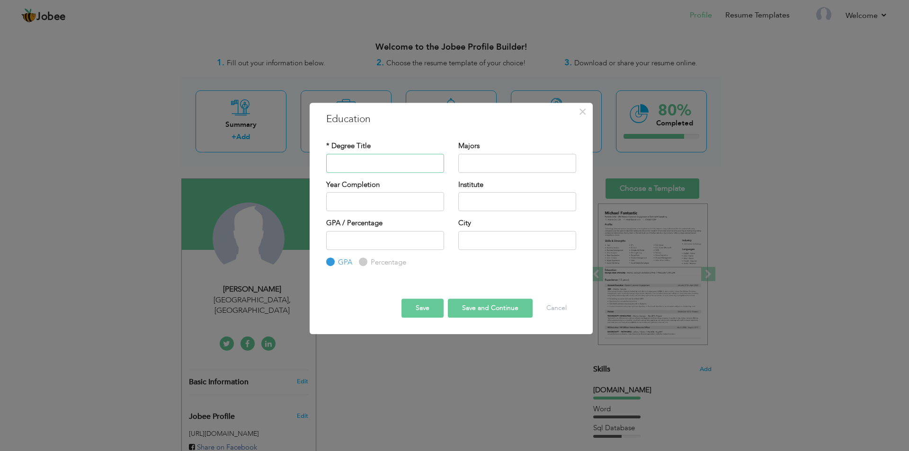
click at [373, 163] on input "text" at bounding box center [385, 163] width 118 height 19
type input "Matriculation"
click at [482, 170] on input "text" at bounding box center [517, 163] width 118 height 19
type input "Computer"
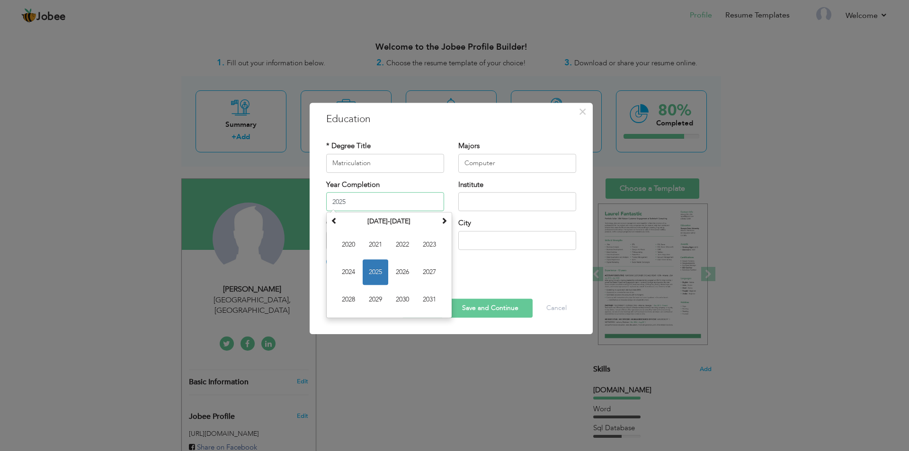
click at [387, 197] on input "2025" at bounding box center [385, 201] width 118 height 19
click at [406, 247] on span "2022" at bounding box center [403, 245] width 26 height 26
type input "2022"
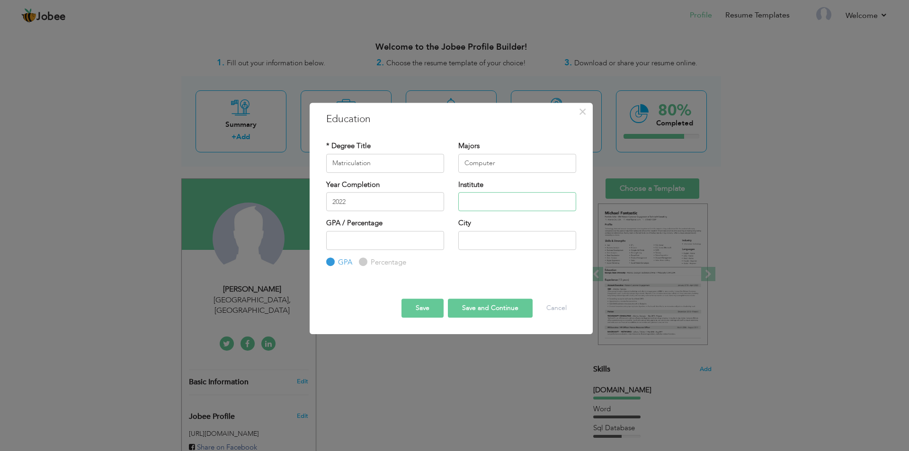
click at [503, 200] on input "text" at bounding box center [517, 201] width 118 height 19
type input "[PERSON_NAME][GEOGRAPHIC_DATA]"
click at [412, 244] on input "number" at bounding box center [385, 240] width 118 height 19
click at [395, 243] on input "number" at bounding box center [385, 240] width 118 height 19
click at [494, 234] on input "text" at bounding box center [517, 240] width 118 height 19
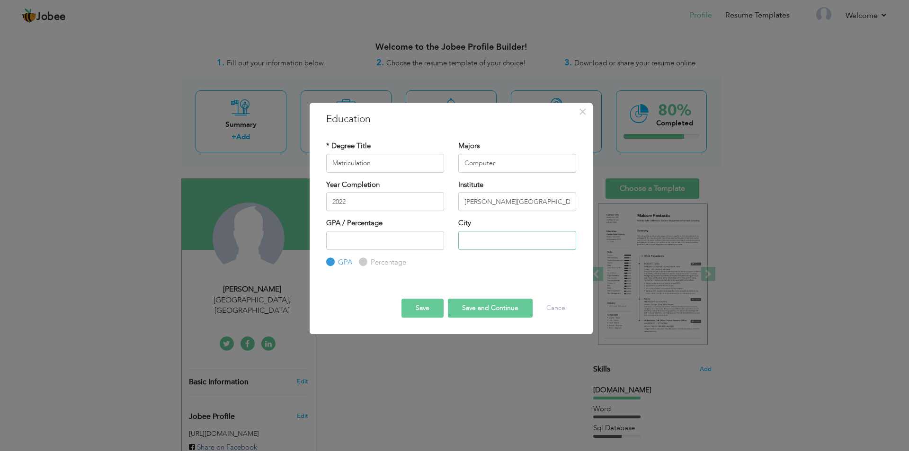
type input "[GEOGRAPHIC_DATA]"
click at [368, 259] on label "Percentage" at bounding box center [387, 263] width 38 height 10
click at [365, 259] on input "Percentage" at bounding box center [362, 262] width 6 height 6
radio input "true"
click at [322, 266] on div "GPA / Percentage GPA Percentage" at bounding box center [385, 242] width 132 height 49
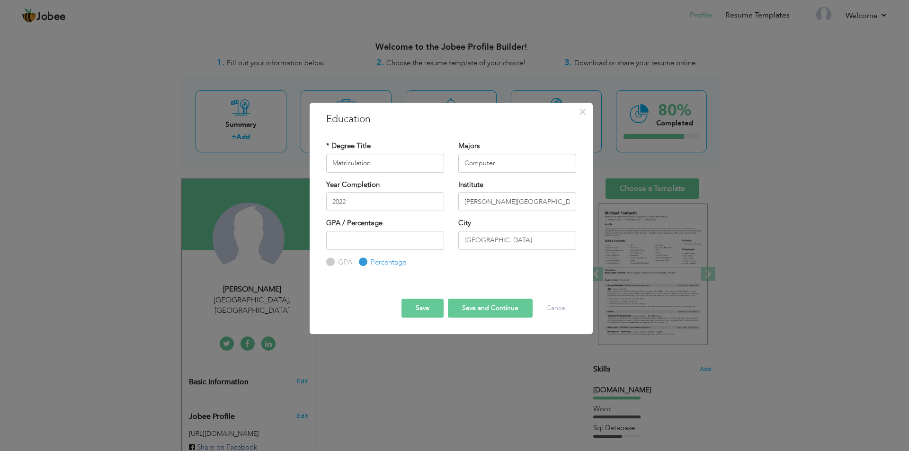
click at [335, 263] on div "GPA" at bounding box center [339, 262] width 26 height 10
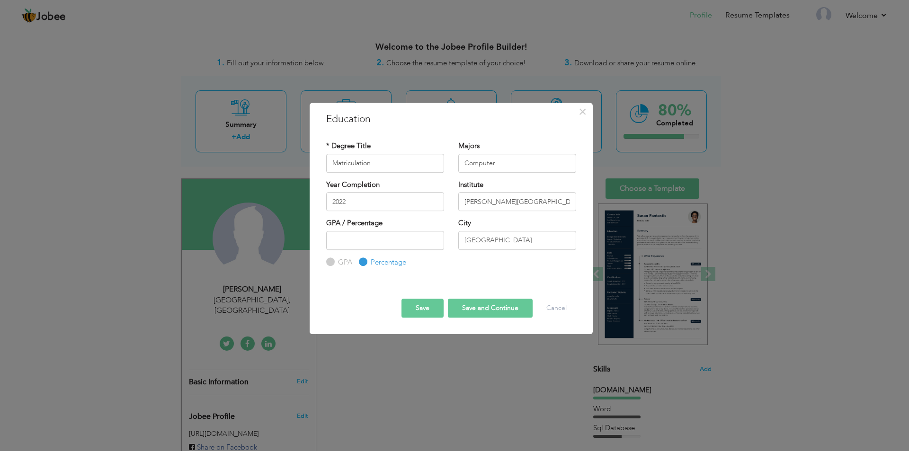
click at [335, 263] on div "GPA" at bounding box center [339, 262] width 26 height 10
click at [336, 263] on label "GPA" at bounding box center [344, 263] width 17 height 10
click at [332, 263] on input "GPA" at bounding box center [329, 262] width 6 height 6
radio input "true"
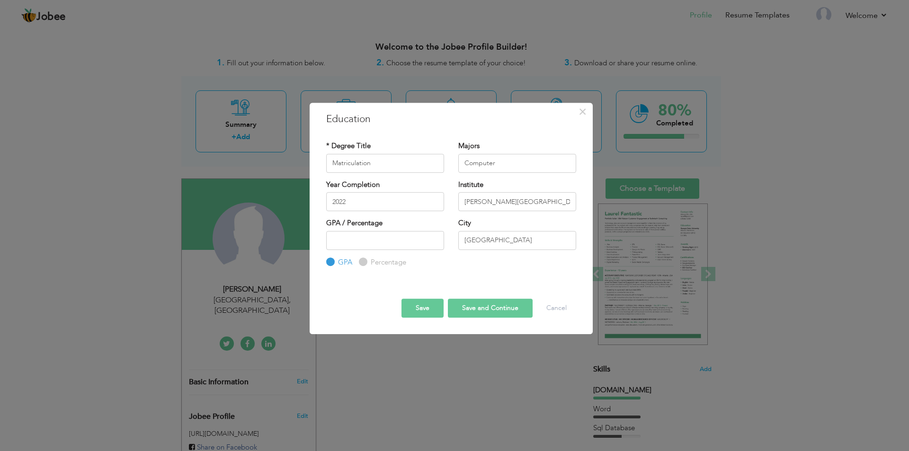
click at [484, 307] on button "Save and Continue" at bounding box center [490, 308] width 85 height 19
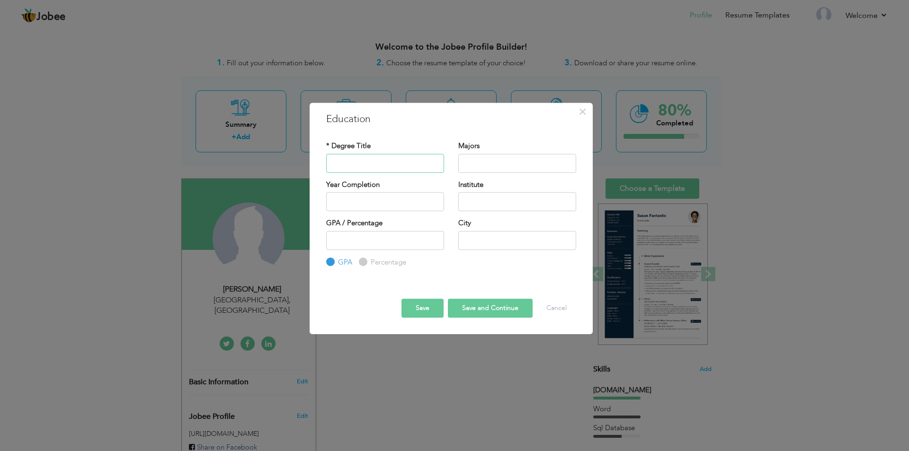
click at [393, 160] on input "text" at bounding box center [385, 163] width 118 height 19
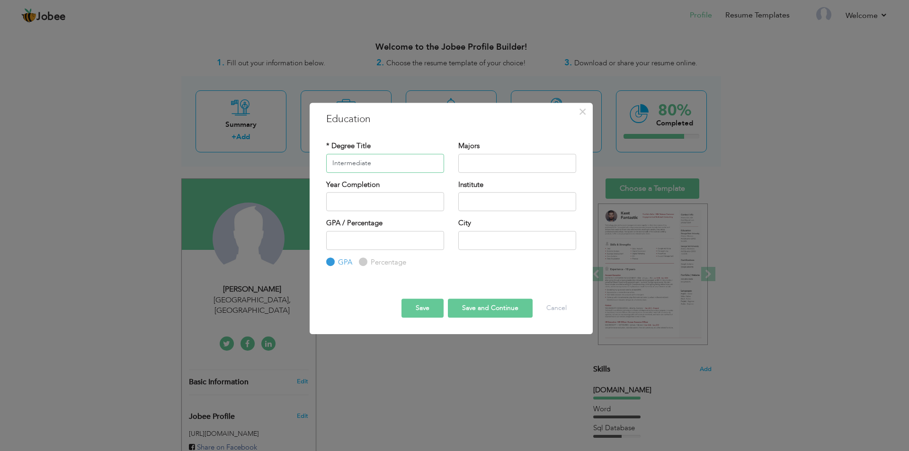
type input "Intermediate"
type input "C"
type input "Accounting"
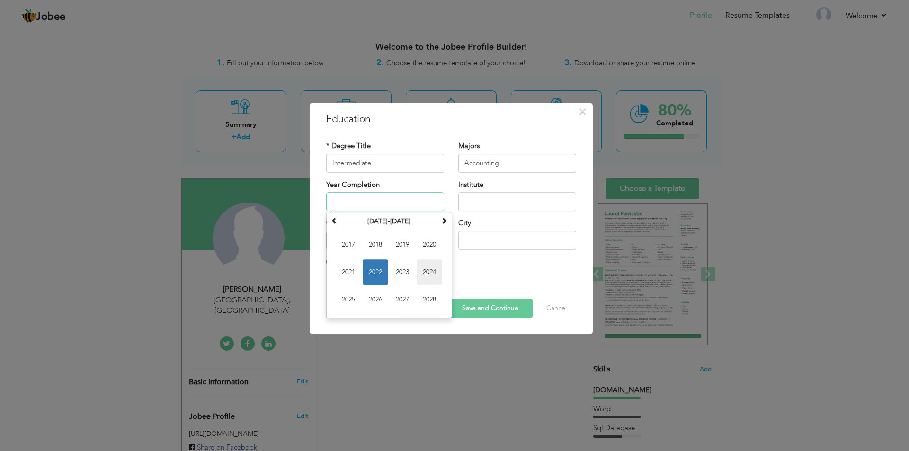
drag, startPoint x: 400, startPoint y: 275, endPoint x: 429, endPoint y: 274, distance: 28.9
click at [429, 274] on td "2017 2018 2019 2020 2021 2022 2023 2024 2025 2026 2027 2028" at bounding box center [389, 272] width 121 height 87
click at [429, 274] on span "2024" at bounding box center [430, 272] width 26 height 26
type input "2024"
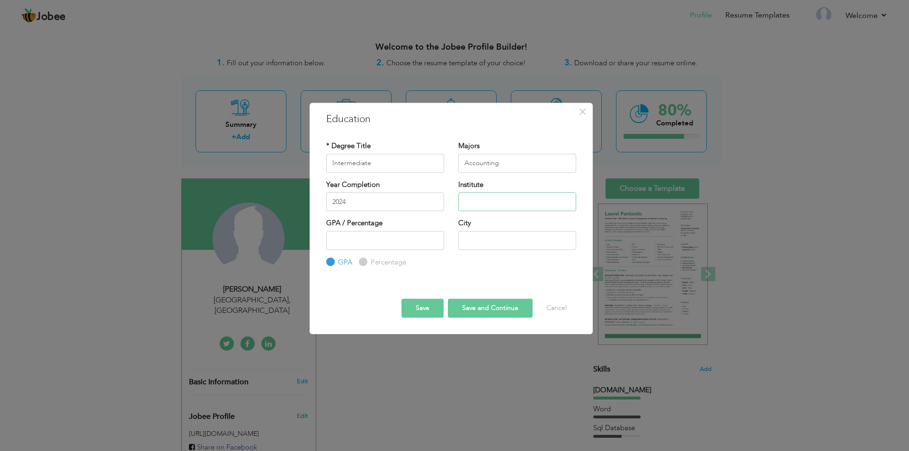
click at [499, 200] on input "text" at bounding box center [517, 201] width 118 height 19
type input "Govt. Graduate College of Commerce"
click at [568, 308] on button "Cancel" at bounding box center [556, 308] width 39 height 19
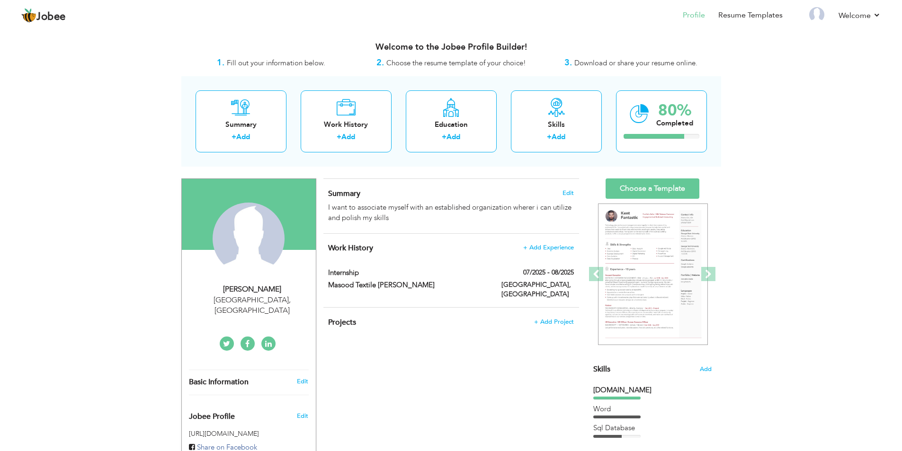
scroll to position [47, 0]
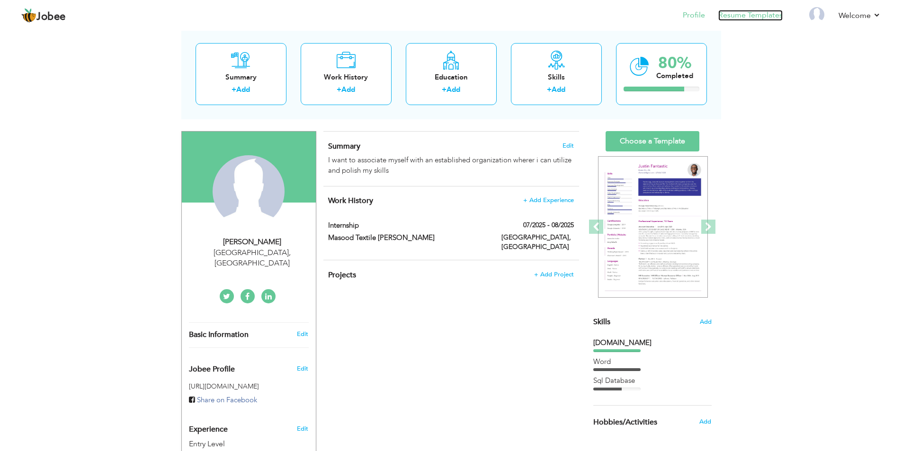
click at [761, 17] on link "Resume Templates" at bounding box center [750, 15] width 64 height 11
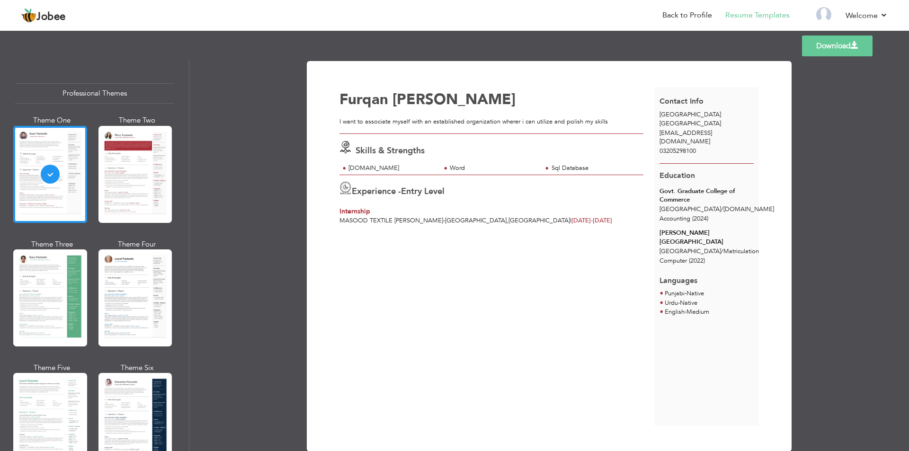
drag, startPoint x: 674, startPoint y: 199, endPoint x: 704, endPoint y: 204, distance: 30.1
click at [704, 204] on div "Govt. Graduate College of Commerce [GEOGRAPHIC_DATA] / [DOMAIN_NAME] Accounting…" at bounding box center [706, 205] width 105 height 37
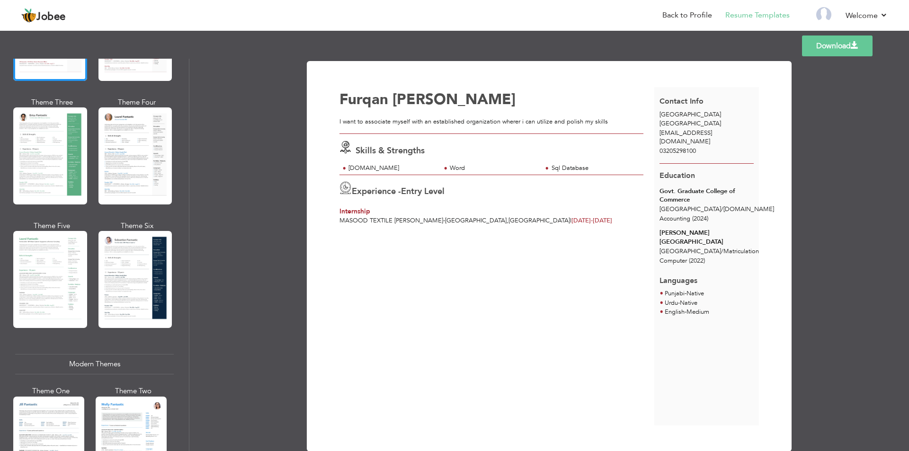
scroll to position [237, 0]
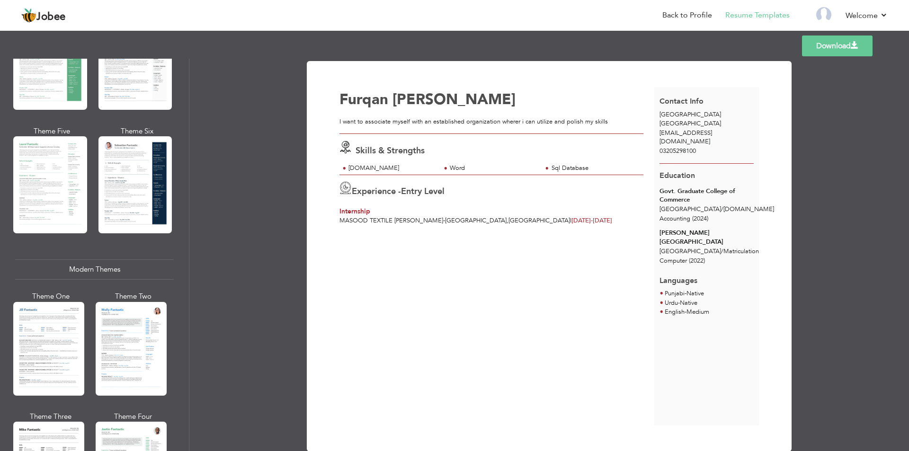
click at [143, 336] on div at bounding box center [131, 349] width 71 height 94
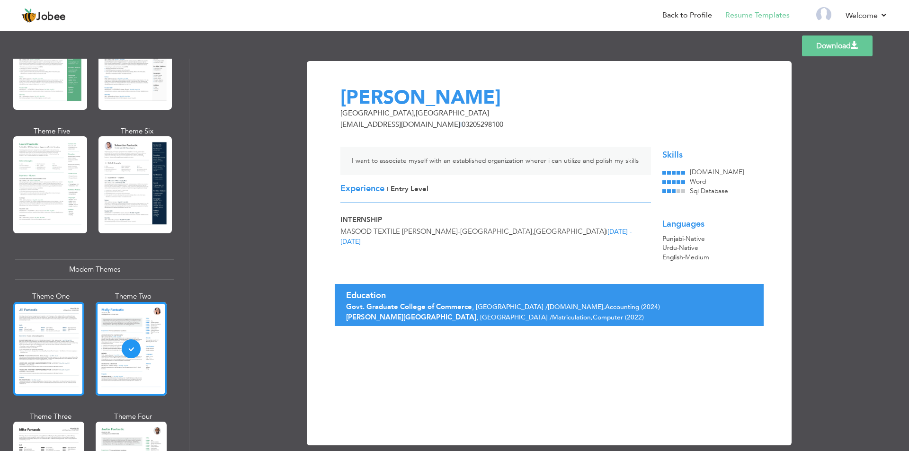
click at [67, 351] on div at bounding box center [48, 349] width 71 height 94
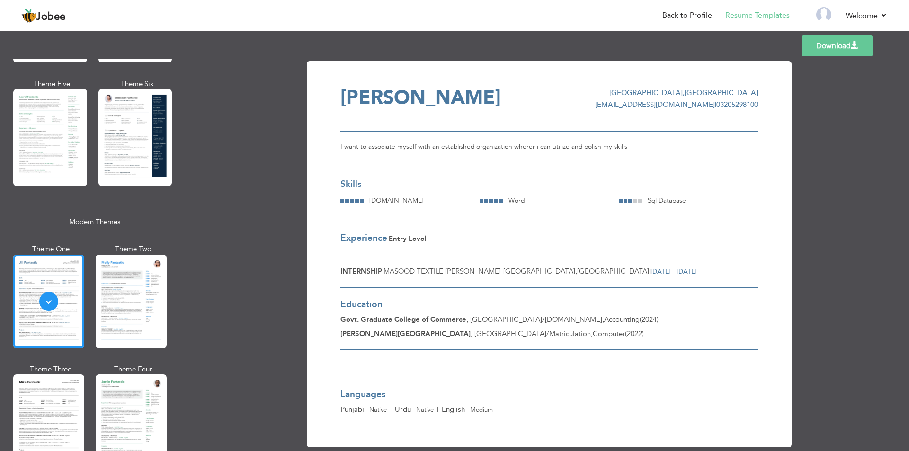
scroll to position [16, 0]
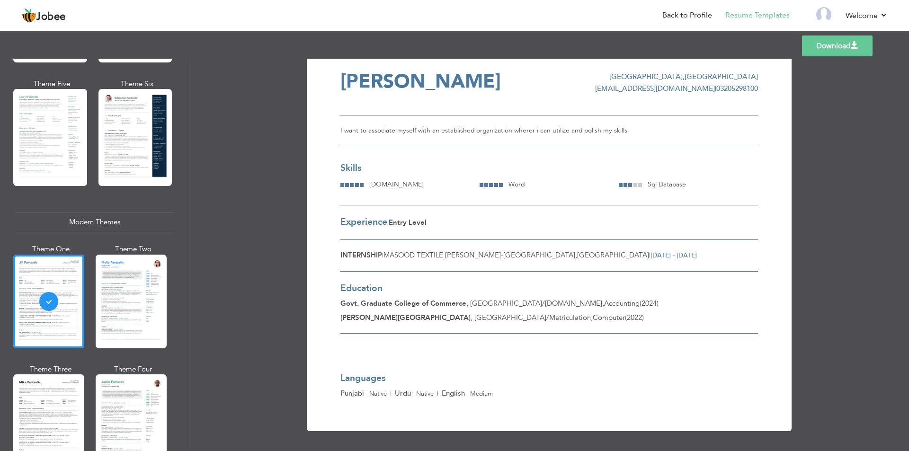
click at [832, 45] on link "Download" at bounding box center [837, 46] width 71 height 21
click at [650, 263] on div "Education Govt. [GEOGRAPHIC_DATA] , [GEOGRAPHIC_DATA] / [DOMAIN_NAME] , Account…" at bounding box center [549, 297] width 418 height 73
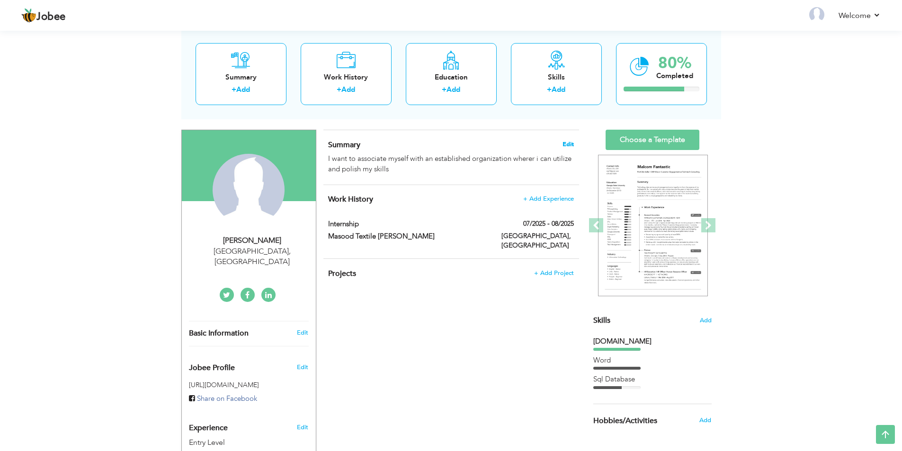
click at [565, 143] on span "Edit" at bounding box center [568, 144] width 11 height 7
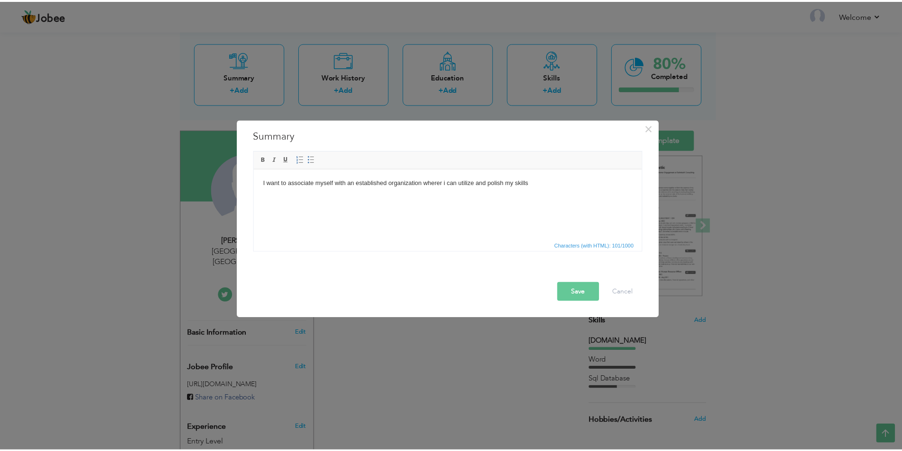
scroll to position [47, 0]
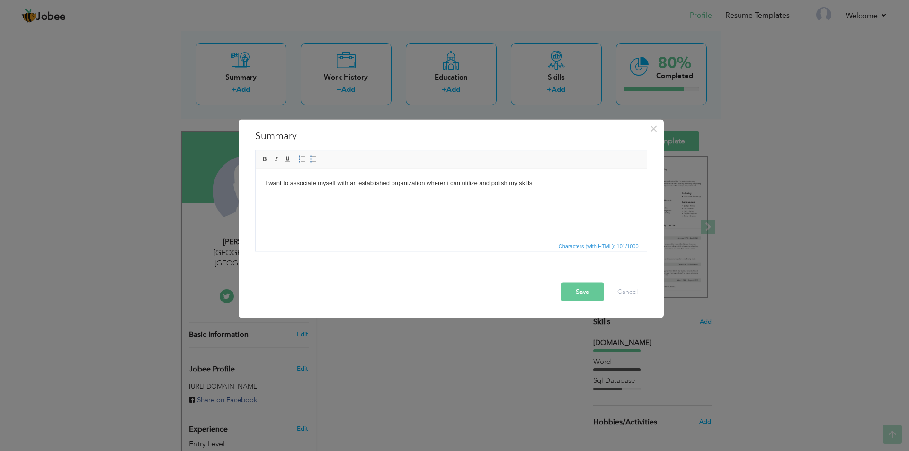
click at [443, 183] on body "I want to associate myself with an established organization wherer i can utiliz…" at bounding box center [451, 183] width 372 height 10
click at [581, 292] on button "Save" at bounding box center [583, 291] width 42 height 19
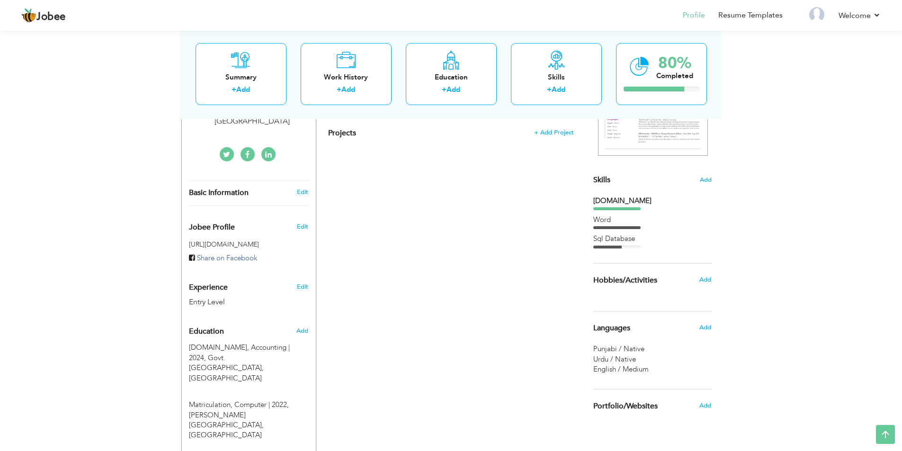
scroll to position [95, 0]
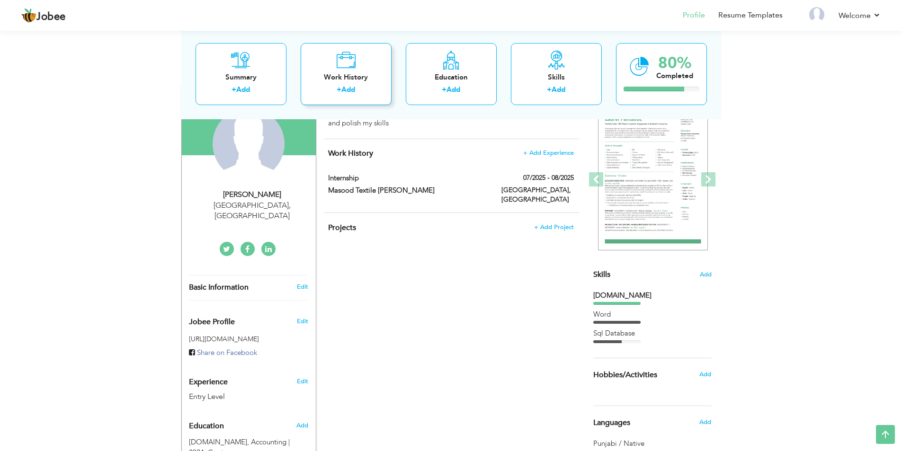
click at [343, 92] on link "Add" at bounding box center [348, 89] width 14 height 9
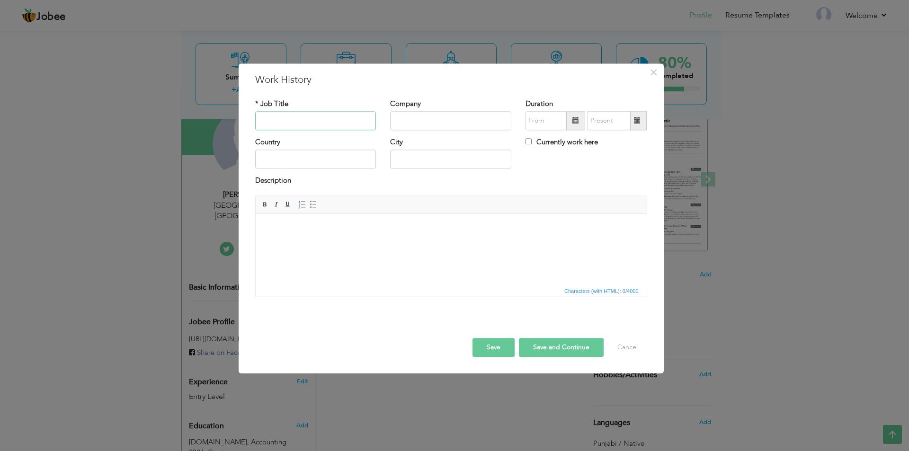
click at [308, 121] on input "text" at bounding box center [315, 120] width 121 height 19
click at [306, 121] on input "Diplom" at bounding box center [315, 120] width 121 height 19
type input "Diploma In Computer Science"
type input "08/2025"
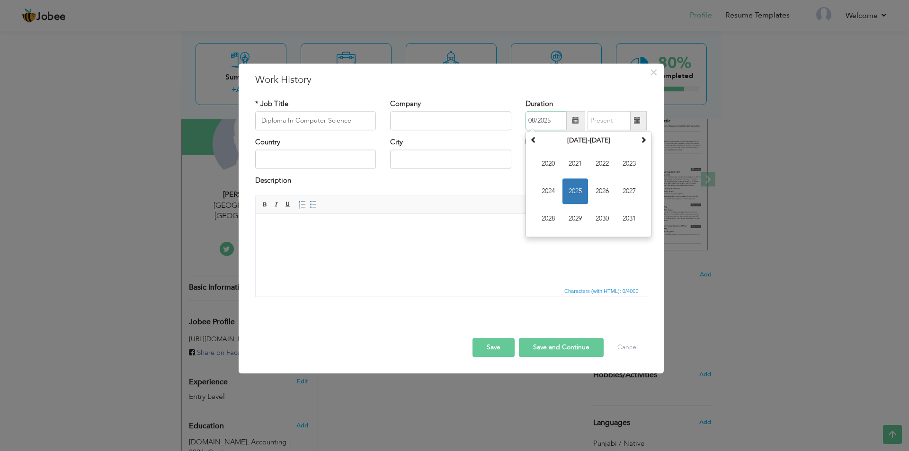
click at [544, 124] on input "08/2025" at bounding box center [546, 120] width 41 height 19
click at [456, 243] on html at bounding box center [450, 228] width 391 height 29
click at [649, 72] on button "×" at bounding box center [653, 72] width 15 height 15
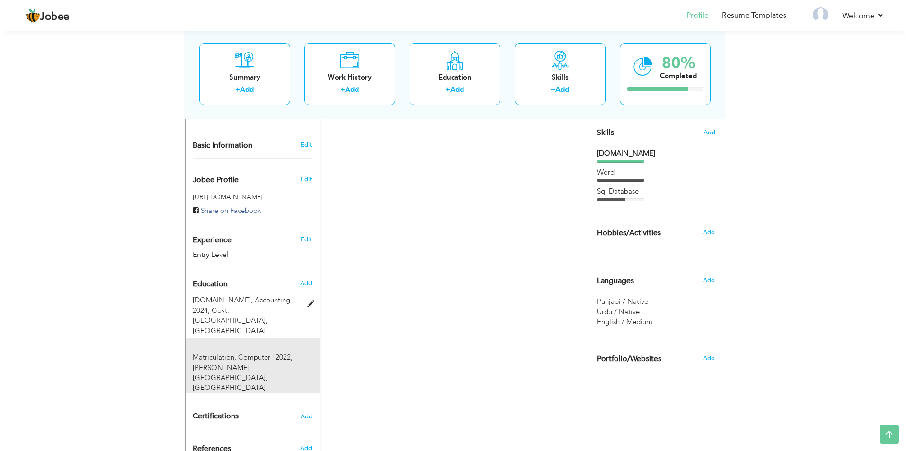
scroll to position [266, 0]
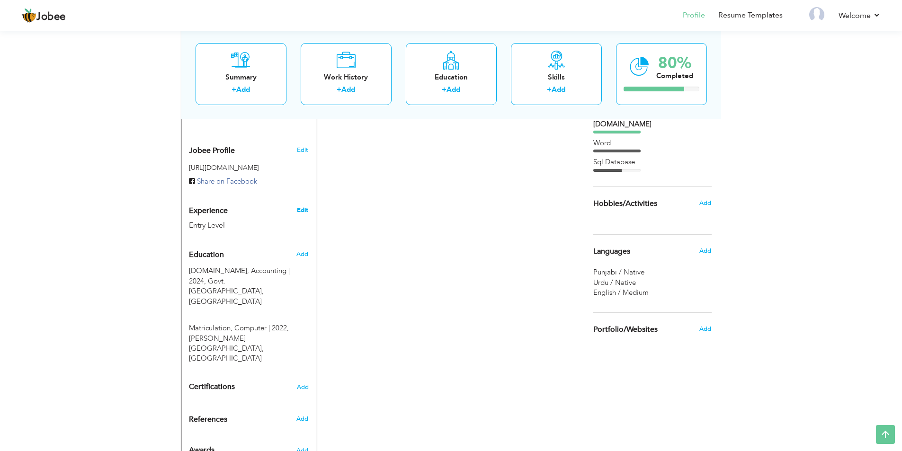
click at [301, 206] on link "Edit" at bounding box center [302, 210] width 11 height 9
select select "number:166"
select select "number:1"
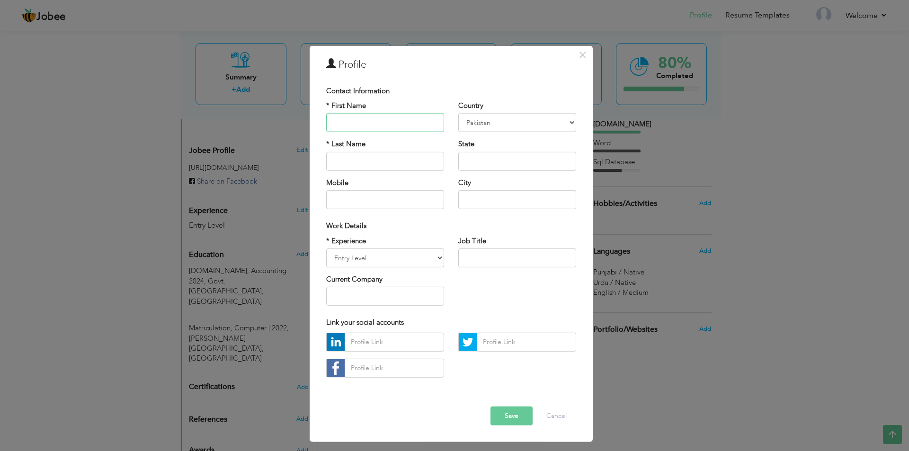
drag, startPoint x: 363, startPoint y: 121, endPoint x: 366, endPoint y: 132, distance: 10.8
click at [352, 127] on input "text" at bounding box center [385, 122] width 118 height 19
click at [354, 256] on select "Entry Level Less than 1 Year 1 Year 2 Years 3 Years 4 Years 5 Years 6 Years 7 Y…" at bounding box center [385, 258] width 118 height 19
click at [360, 256] on select "Entry Level Less than 1 Year 1 Year 2 Years 3 Years 4 Years 5 Years 6 Years 7 Y…" at bounding box center [385, 258] width 118 height 19
click at [479, 254] on input "text" at bounding box center [517, 258] width 118 height 19
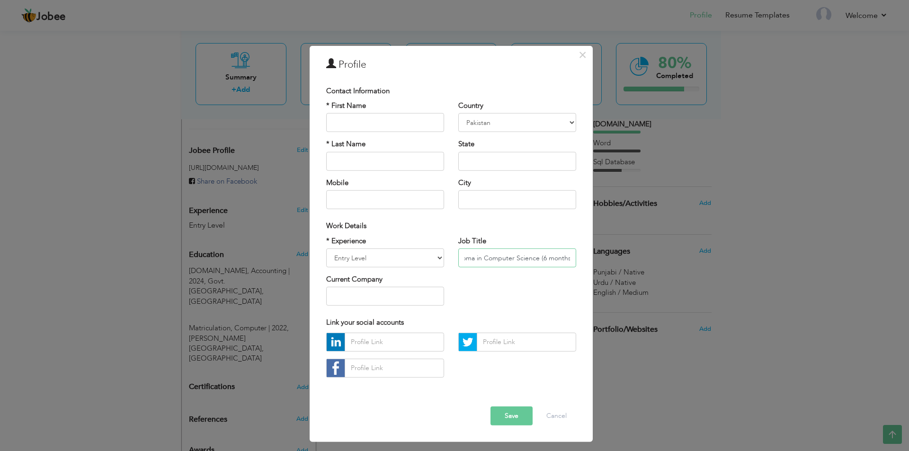
scroll to position [0, 15]
type input "Diploma in Computer Science (6 months)"
click at [510, 418] on button "Save" at bounding box center [512, 416] width 42 height 19
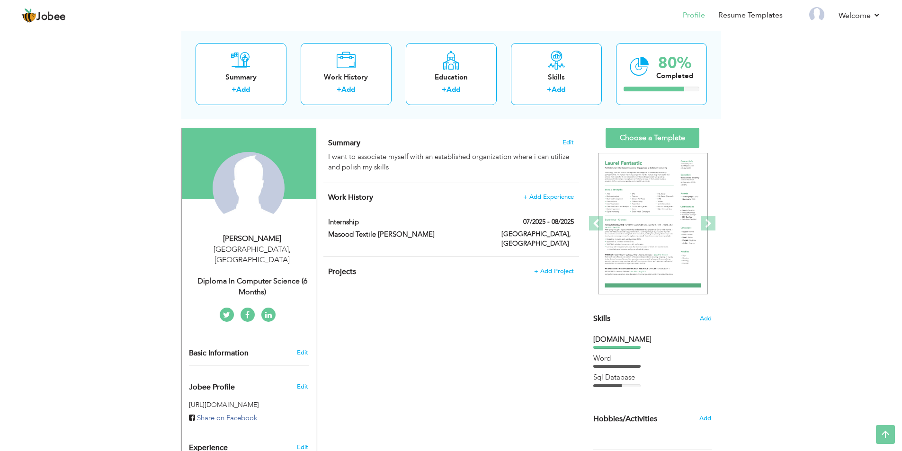
scroll to position [3, 0]
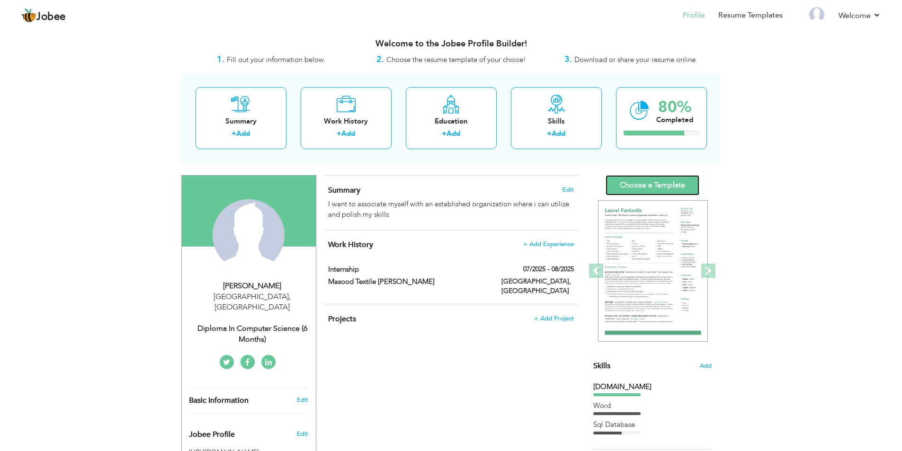
click at [648, 187] on link "Choose a Template" at bounding box center [653, 185] width 94 height 20
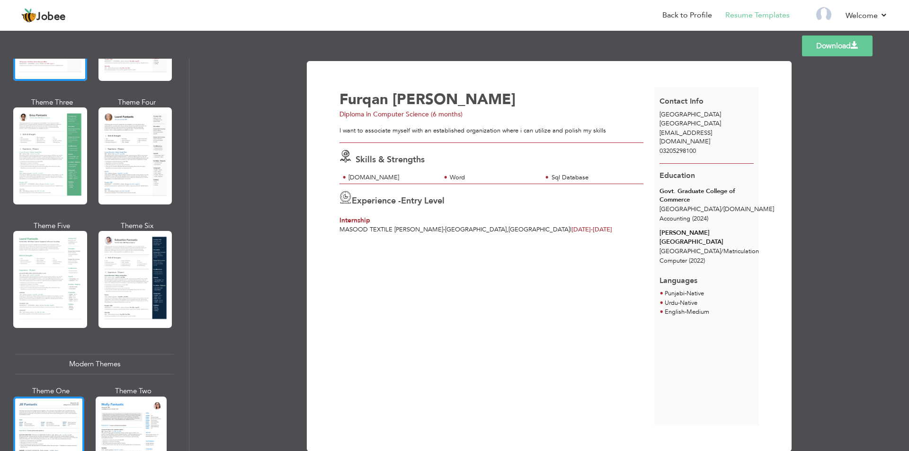
scroll to position [237, 0]
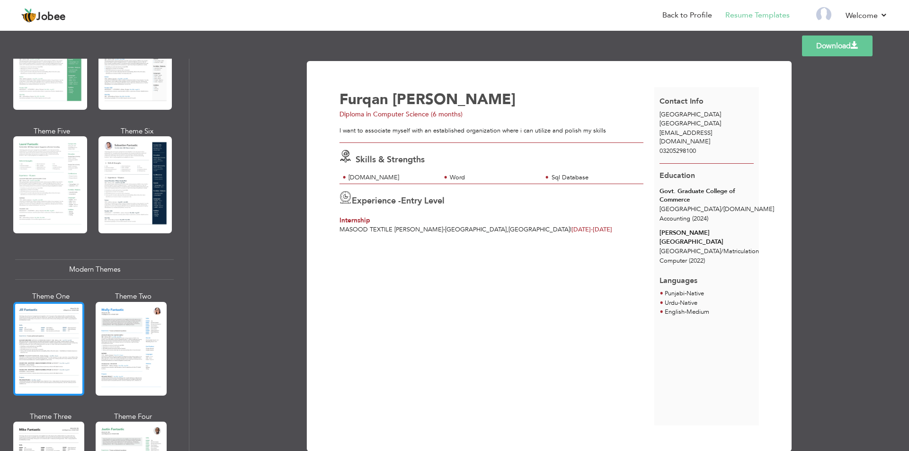
click at [55, 353] on div at bounding box center [48, 349] width 71 height 94
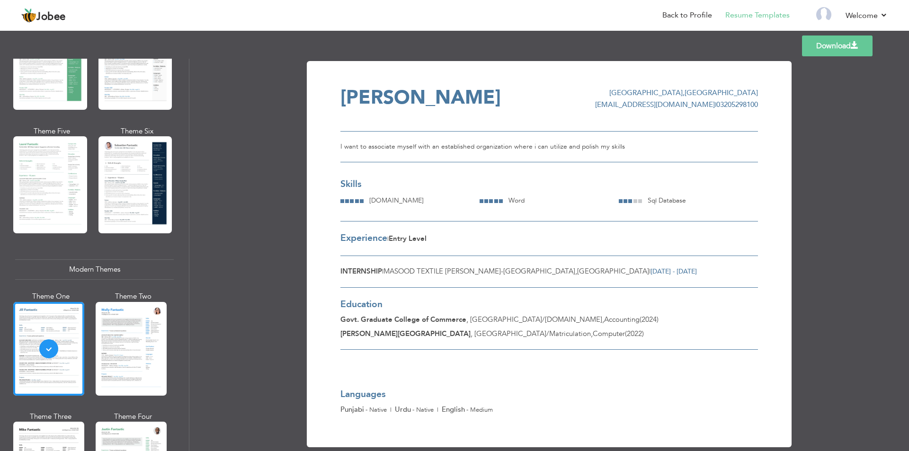
scroll to position [16, 0]
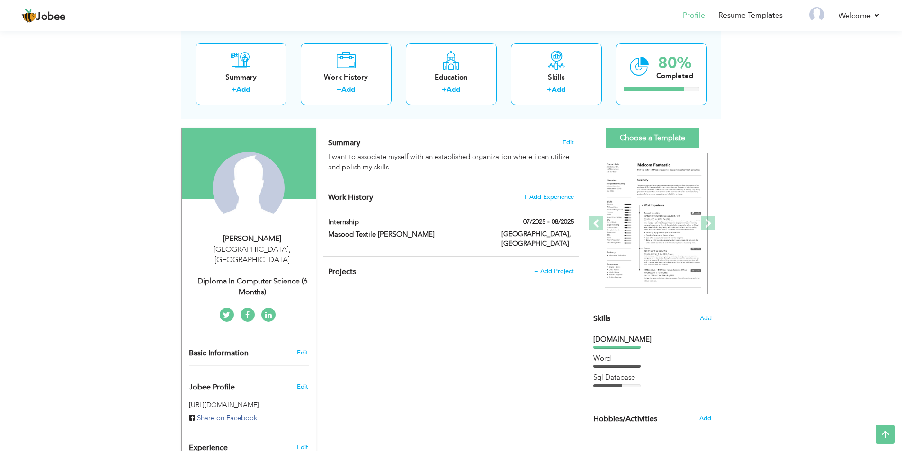
scroll to position [98, 0]
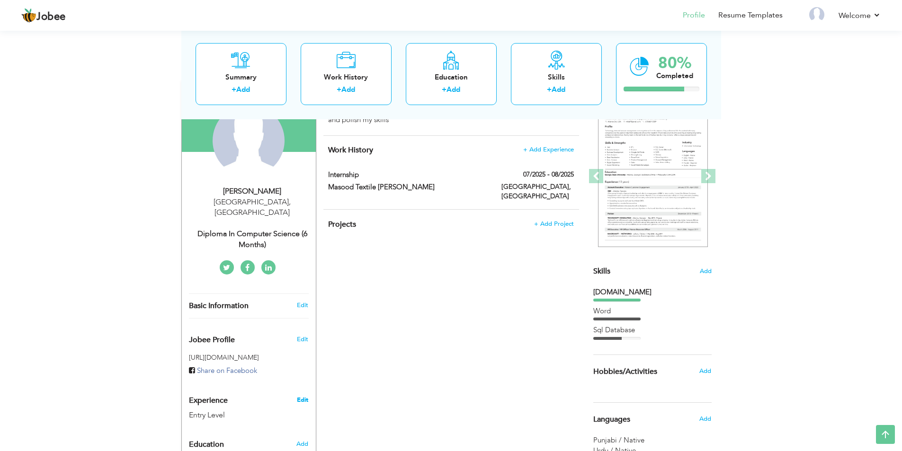
click at [304, 396] on link "Edit" at bounding box center [302, 400] width 11 height 9
select select "number:166"
select select "number:1"
type input "Diploma in Computer Science (6 months)"
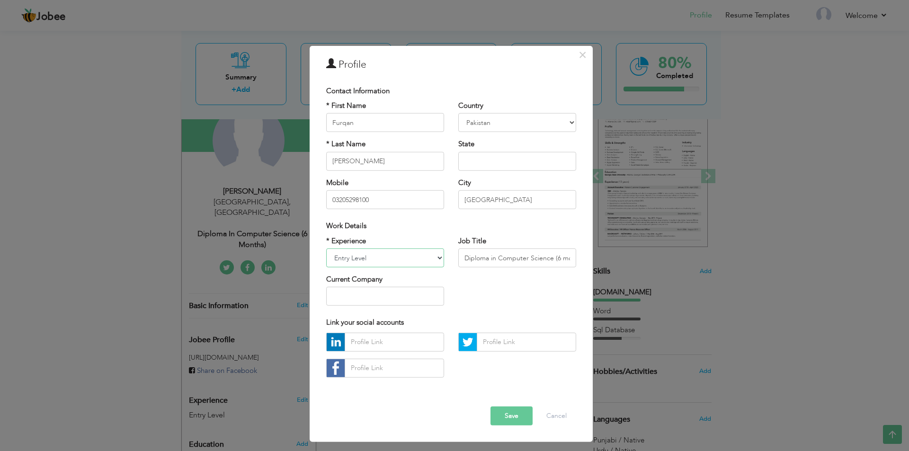
click at [400, 266] on select "Entry Level Less than 1 Year 1 Year 2 Years 3 Years 4 Years 5 Years 6 Years 7 Y…" at bounding box center [385, 258] width 118 height 19
click at [395, 252] on select "Entry Level Less than 1 Year 1 Year 2 Years 3 Years 4 Years 5 Years 6 Years 7 Y…" at bounding box center [385, 258] width 118 height 19
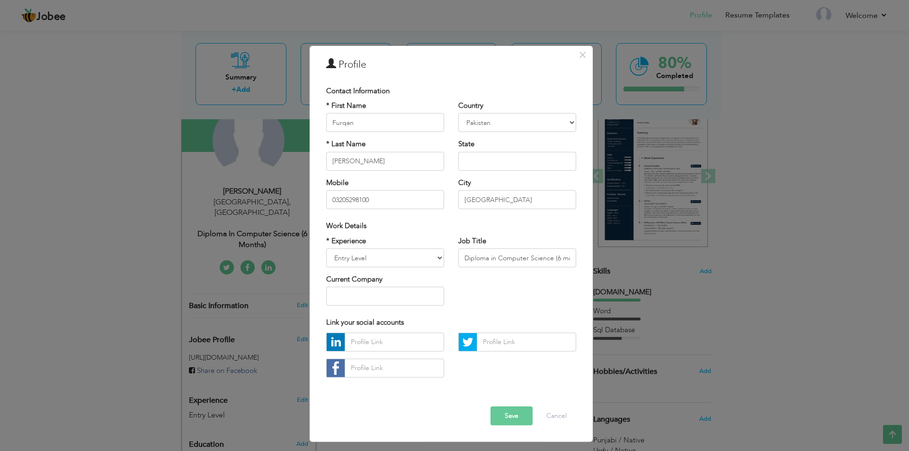
click at [492, 278] on div "* Experience Entry Level Less than 1 Year 1 Year 2 Years 3 Years 4 Years 5 Year…" at bounding box center [451, 274] width 264 height 77
click at [468, 259] on input "Diploma in Computer Science (6 months)" at bounding box center [517, 258] width 118 height 19
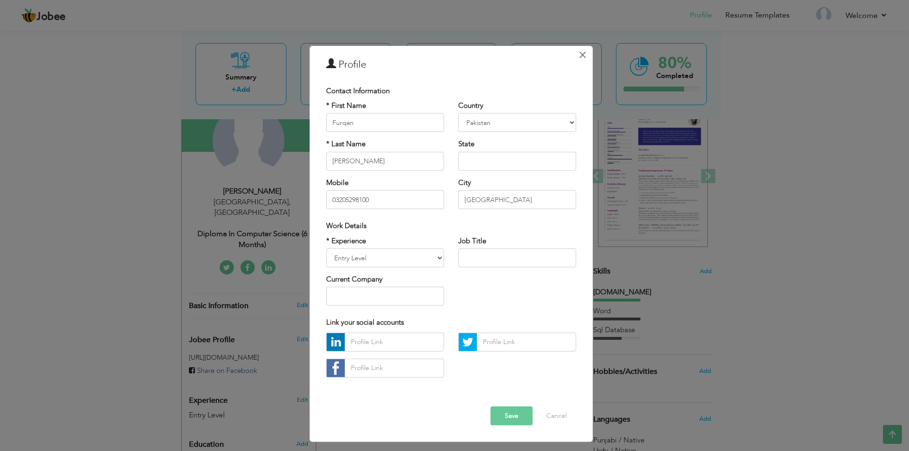
click at [582, 54] on span "×" at bounding box center [583, 54] width 8 height 17
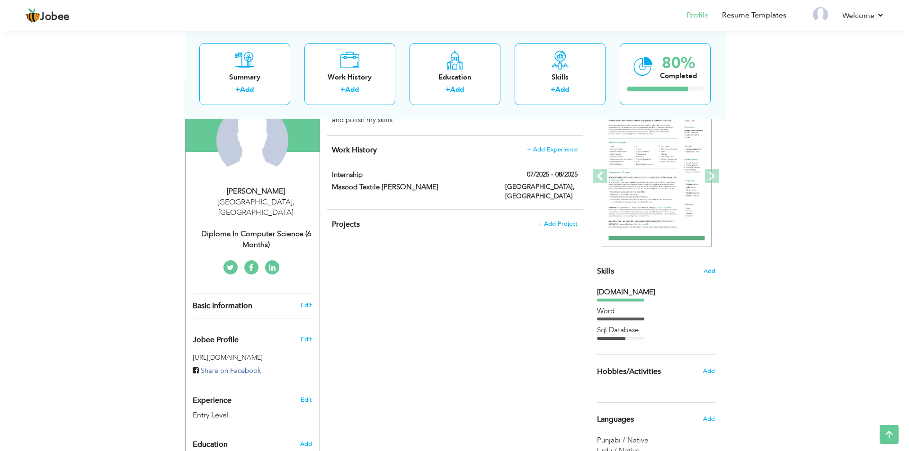
scroll to position [145, 0]
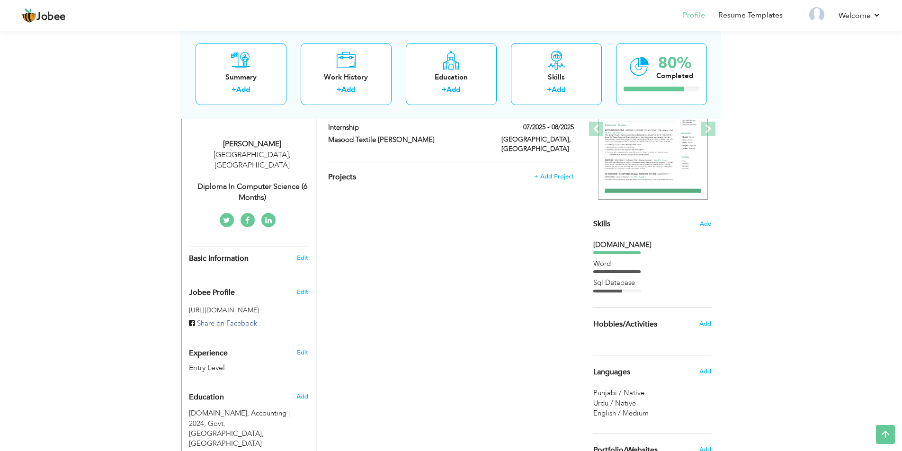
click at [248, 342] on div "Experience Entry Level" at bounding box center [238, 356] width 112 height 34
type input "Diploma in Computer Science (6 months)"
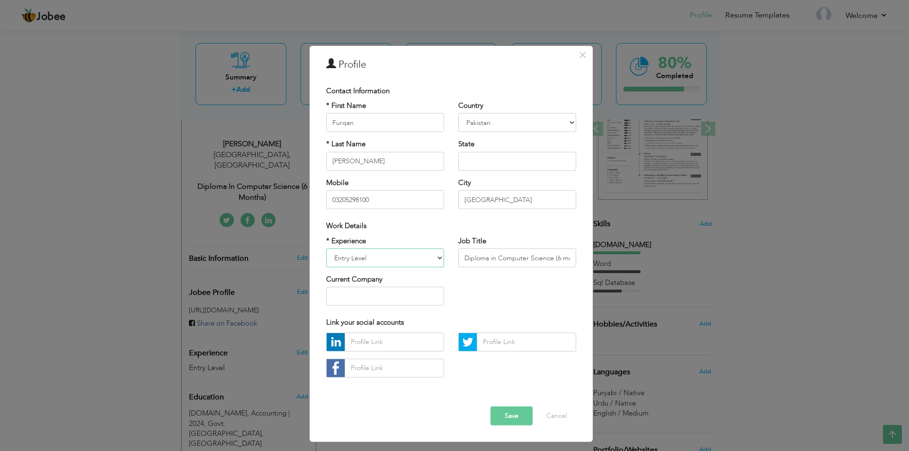
click at [376, 258] on select "Entry Level Less than 1 Year 1 Year 2 Years 3 Years 4 Years 5 Years 6 Years 7 Y…" at bounding box center [385, 258] width 118 height 19
select select "number:2"
click at [326, 249] on select "Entry Level Less than 1 Year 1 Year 2 Years 3 Years 4 Years 5 Years 6 Years 7 Y…" at bounding box center [385, 258] width 118 height 19
click at [364, 292] on input "text" at bounding box center [385, 296] width 118 height 19
click at [397, 259] on select "Entry Level Less than 1 Year 1 Year 2 Years 3 Years 4 Years 5 Years 6 Years 7 Y…" at bounding box center [385, 258] width 118 height 19
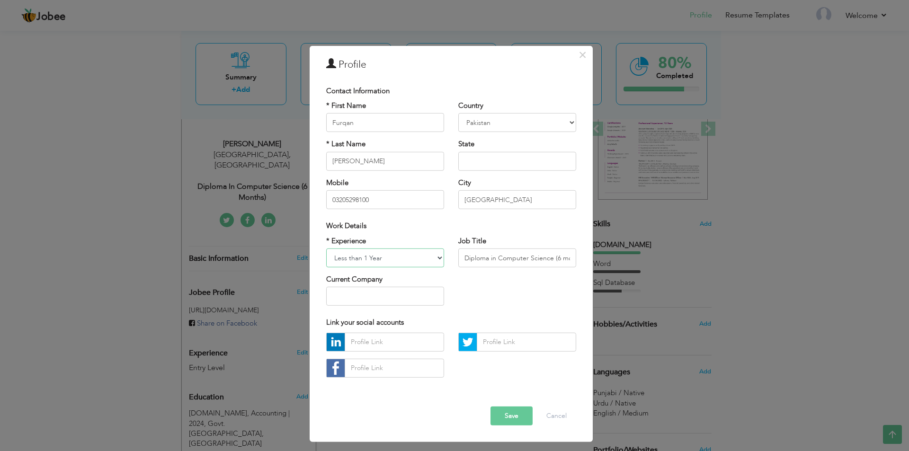
click at [397, 259] on select "Entry Level Less than 1 Year 1 Year 2 Years 3 Years 4 Years 5 Years 6 Years 7 Y…" at bounding box center [385, 258] width 118 height 19
click at [388, 299] on input "text" at bounding box center [385, 296] width 118 height 19
click at [582, 51] on span "×" at bounding box center [583, 54] width 8 height 17
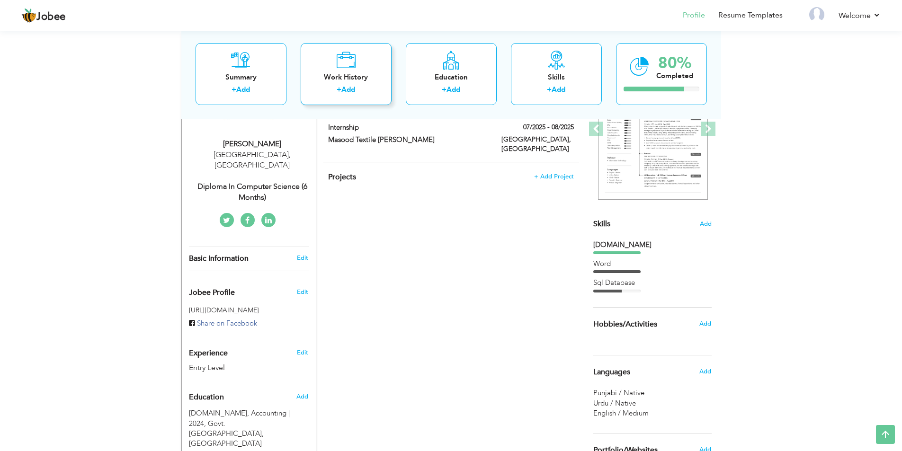
click at [352, 89] on link "Add" at bounding box center [348, 89] width 14 height 9
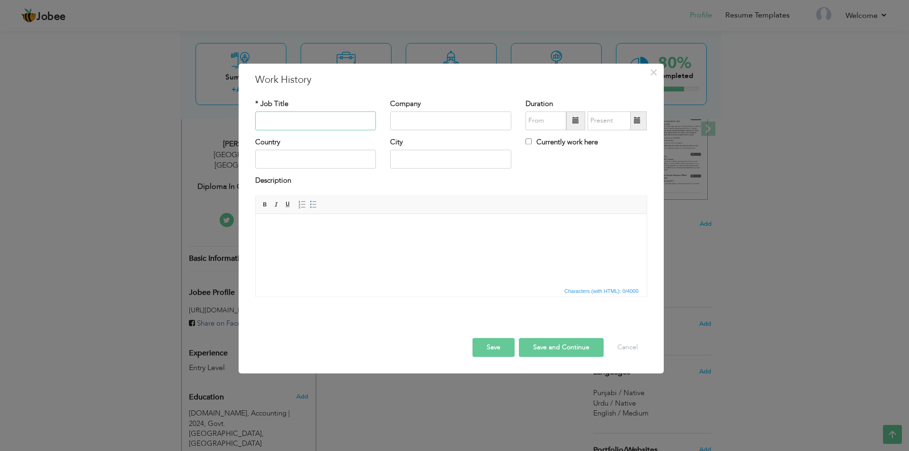
click at [352, 119] on input "text" at bounding box center [315, 120] width 121 height 19
click at [335, 122] on input "text" at bounding box center [315, 120] width 121 height 19
type input "Diploma In Computer Science (6 months)"
type input "08/2025"
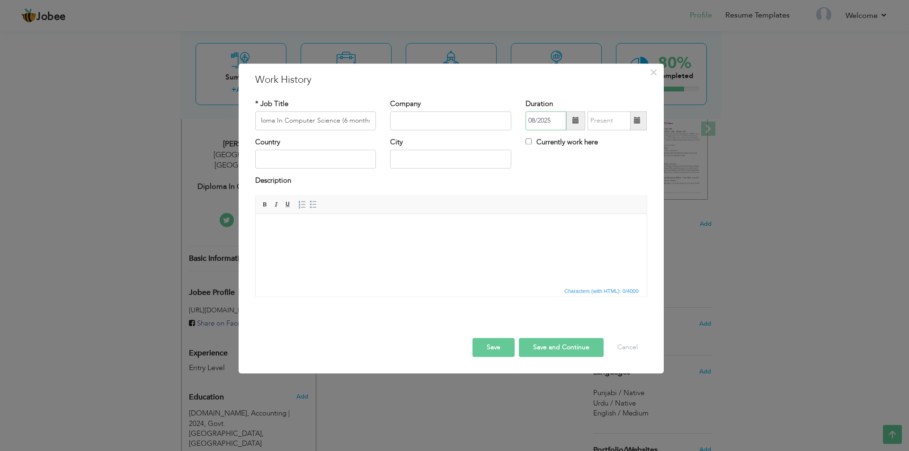
click at [543, 126] on input "08/2025" at bounding box center [546, 120] width 41 height 19
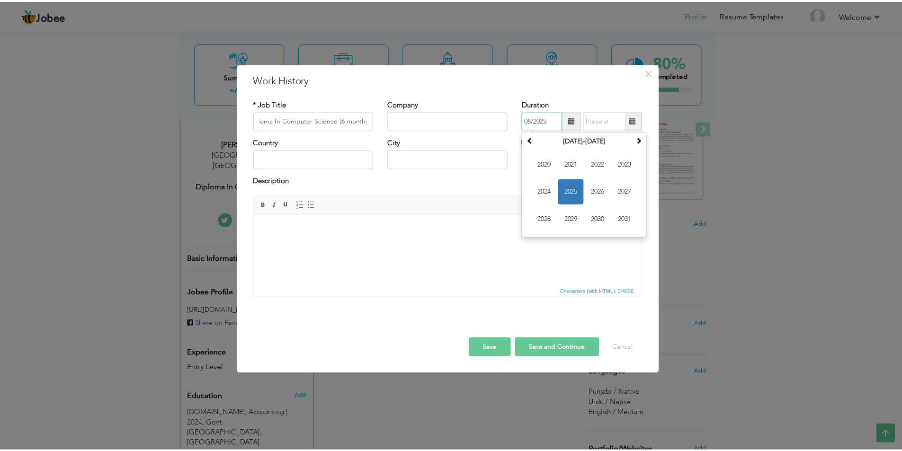
scroll to position [0, 0]
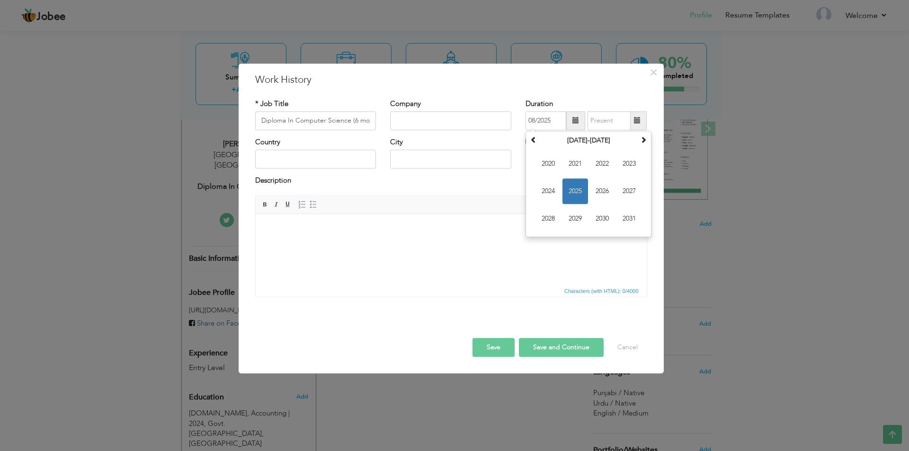
click at [538, 243] on html at bounding box center [450, 228] width 391 height 29
click at [306, 162] on input "text" at bounding box center [315, 159] width 121 height 19
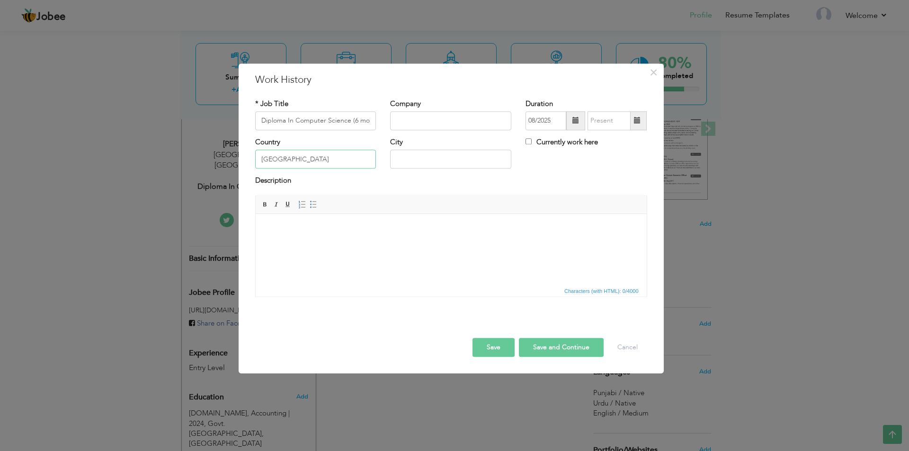
type input "[GEOGRAPHIC_DATA]"
click at [500, 348] on button "Save" at bounding box center [494, 347] width 42 height 19
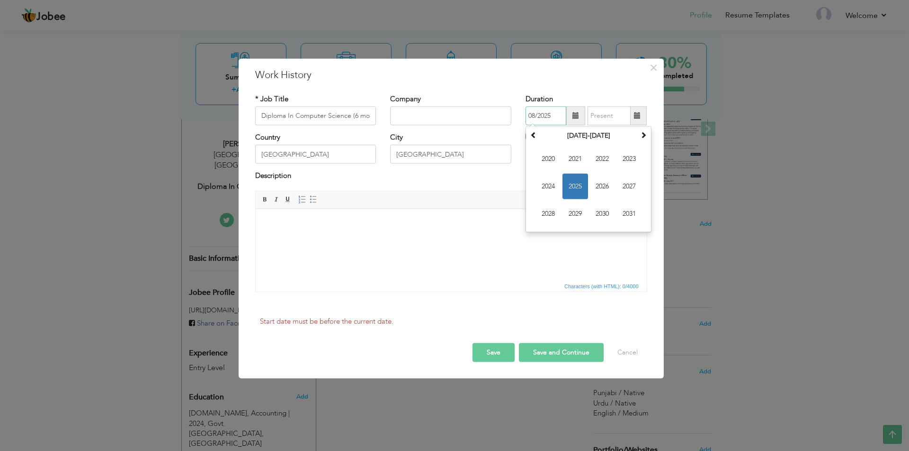
click at [573, 180] on span "2025" at bounding box center [576, 187] width 26 height 26
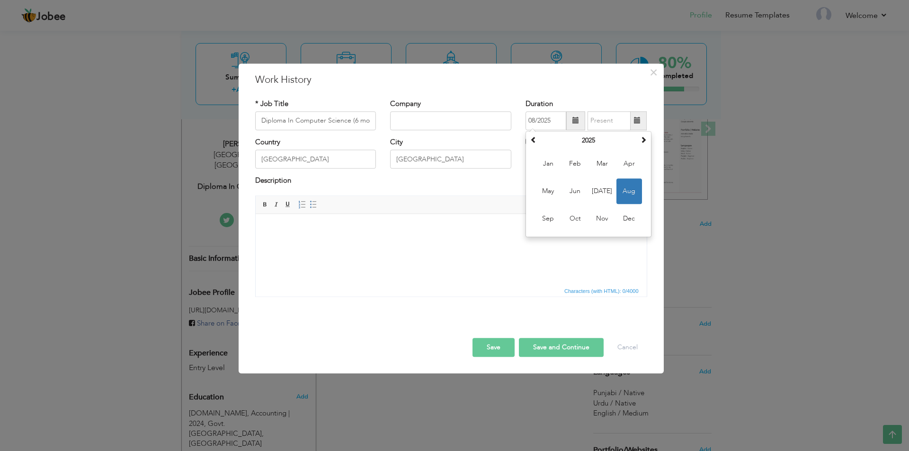
click at [535, 243] on html at bounding box center [450, 228] width 391 height 29
click at [541, 120] on input "08/2025" at bounding box center [546, 120] width 41 height 19
click at [538, 141] on th at bounding box center [533, 141] width 11 height 14
click at [574, 195] on span "Jun" at bounding box center [576, 192] width 26 height 26
type input "06/2024"
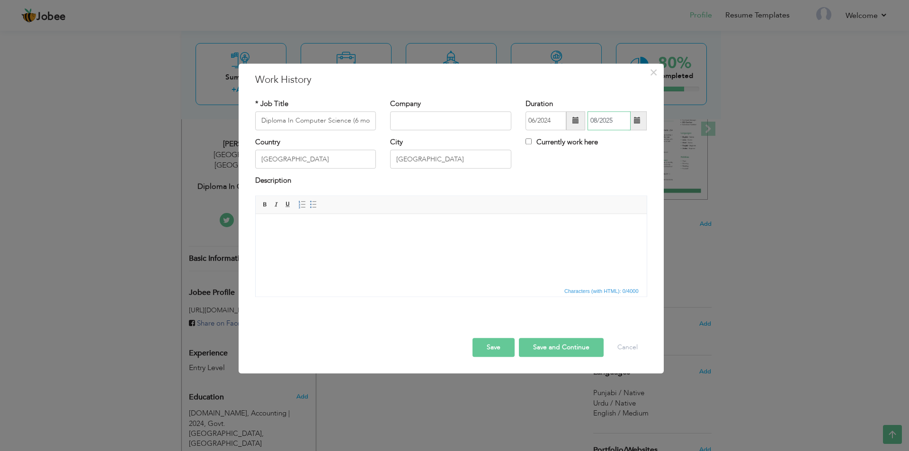
click at [603, 121] on input "08/2025" at bounding box center [609, 120] width 43 height 19
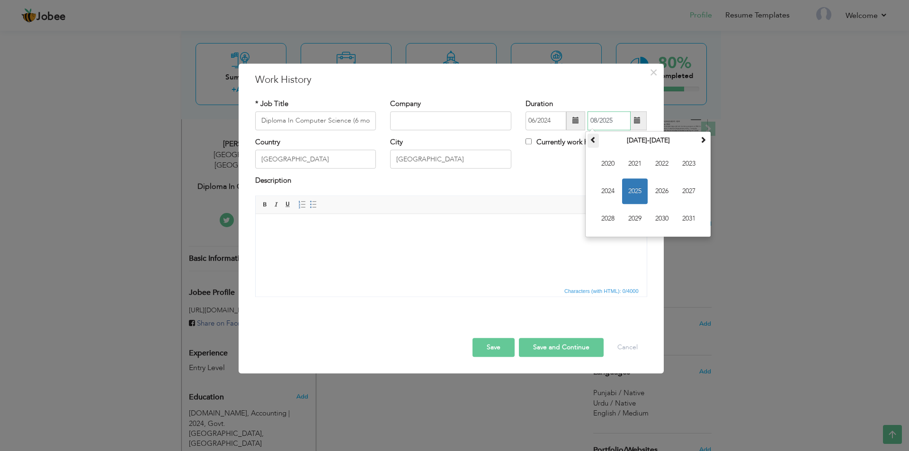
click at [592, 137] on span at bounding box center [593, 139] width 7 height 7
click at [709, 142] on div "August 2005 Su Mo Tu We Th Fr Sa 31 1 2 3 4 5 6 7 8 9 10 11 12 13 14 15 16 17 1…" at bounding box center [648, 184] width 126 height 106
click at [703, 142] on span at bounding box center [703, 139] width 7 height 7
click at [703, 138] on span at bounding box center [703, 139] width 7 height 7
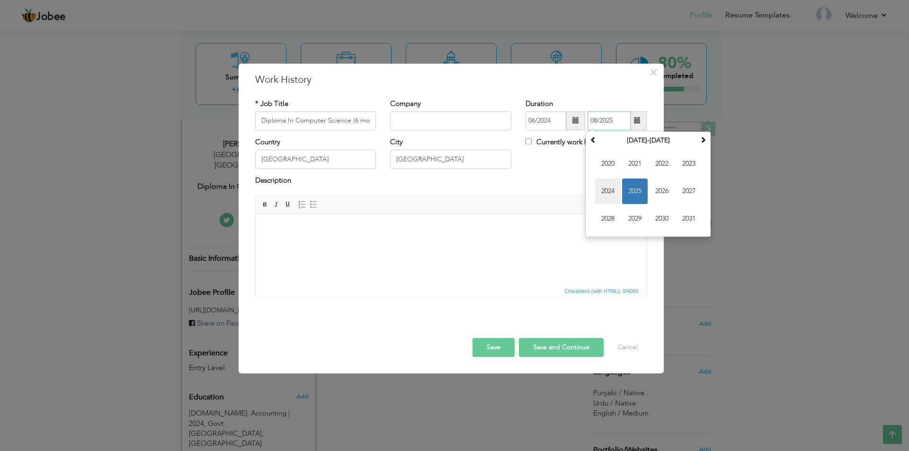
click at [613, 192] on span "2024" at bounding box center [608, 192] width 26 height 26
click at [657, 216] on span "Nov" at bounding box center [662, 219] width 26 height 26
type input "11/2024"
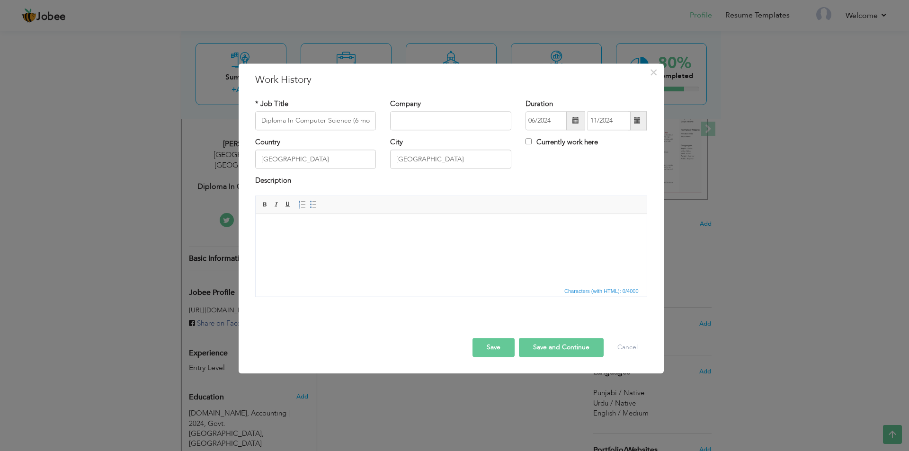
click at [508, 357] on div "Save Save and Continue Delete Cancel" at bounding box center [451, 337] width 406 height 53
click at [508, 355] on button "Save" at bounding box center [494, 347] width 42 height 19
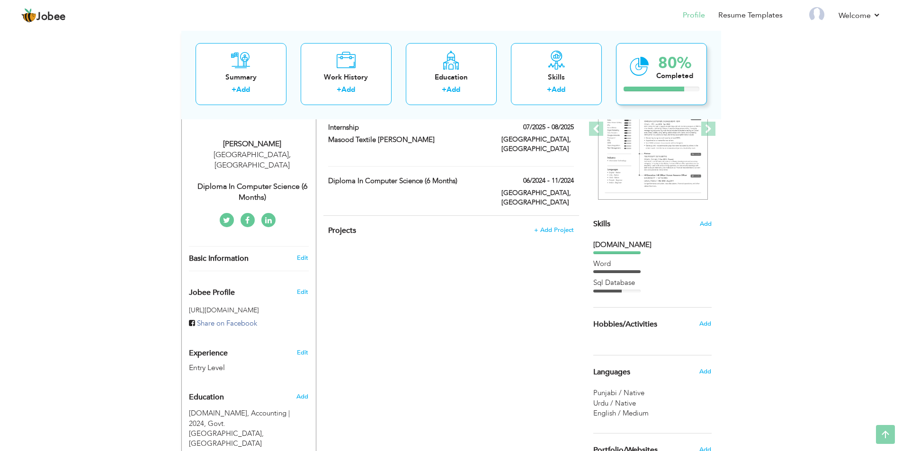
scroll to position [3, 0]
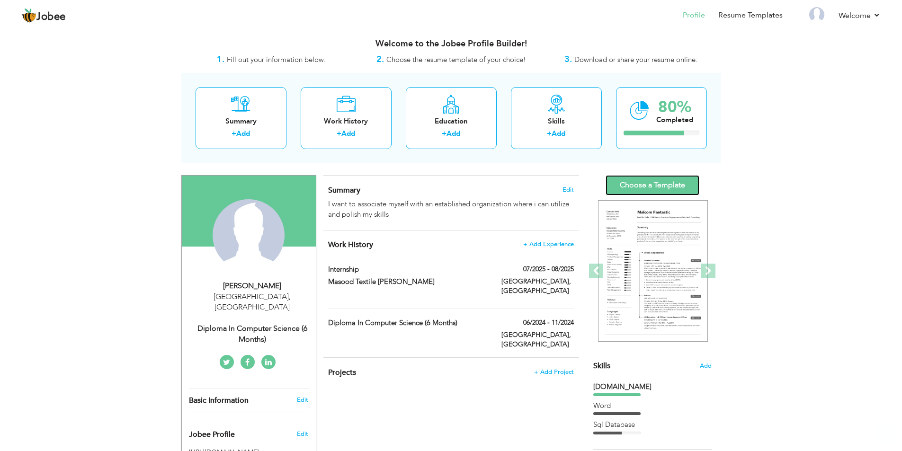
click at [651, 185] on link "Choose a Template" at bounding box center [653, 185] width 94 height 20
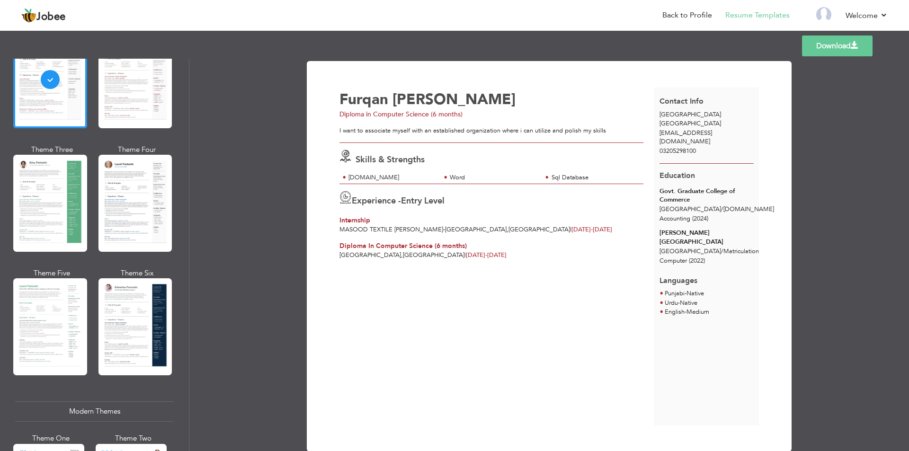
scroll to position [142, 0]
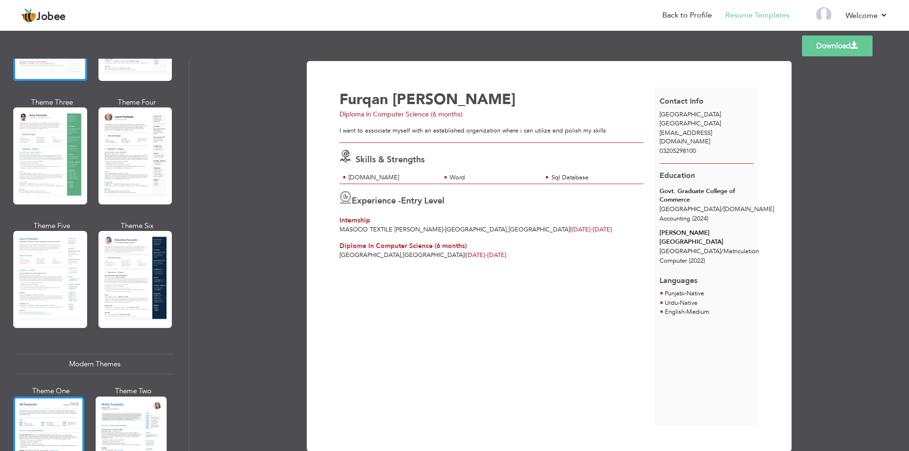
click at [65, 406] on div at bounding box center [48, 444] width 71 height 94
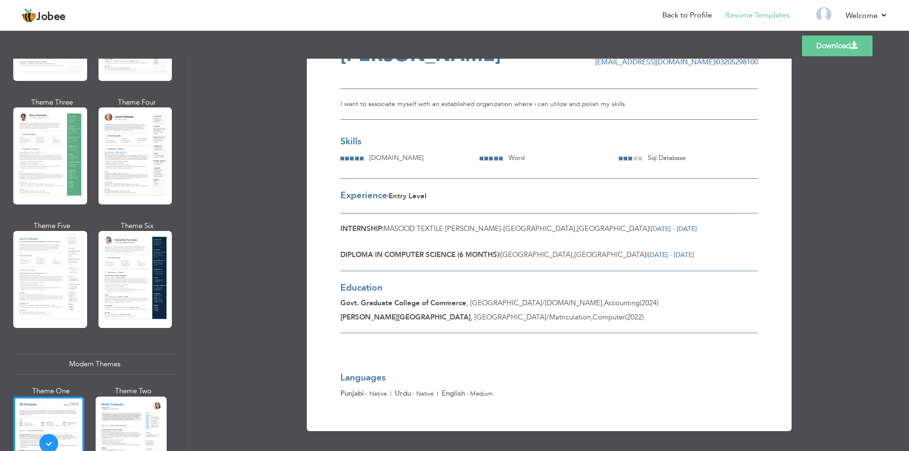
scroll to position [0, 0]
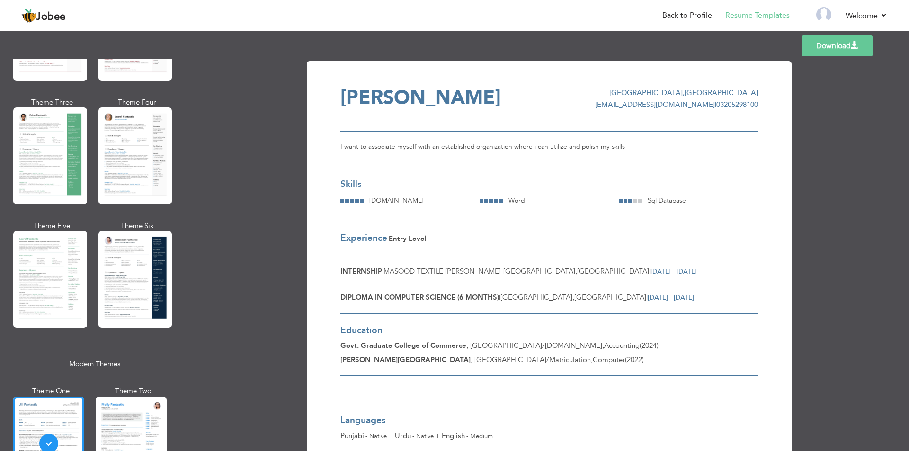
click at [832, 50] on link "Download" at bounding box center [837, 46] width 71 height 21
click at [811, 205] on div "Download [PERSON_NAME] [GEOGRAPHIC_DATA] , [GEOGRAPHIC_DATA] [EMAIL_ADDRESS][DO…" at bounding box center [549, 255] width 720 height 393
click at [335, 88] on div "Download [PERSON_NAME] [GEOGRAPHIC_DATA] , [GEOGRAPHIC_DATA] [EMAIL_ADDRESS][DO…" at bounding box center [549, 267] width 452 height 389
drag, startPoint x: 333, startPoint y: 100, endPoint x: 365, endPoint y: 98, distance: 31.8
click at [365, 98] on div "Download [PERSON_NAME] [GEOGRAPHIC_DATA] , [GEOGRAPHIC_DATA] [EMAIL_ADDRESS][DO…" at bounding box center [549, 267] width 452 height 389
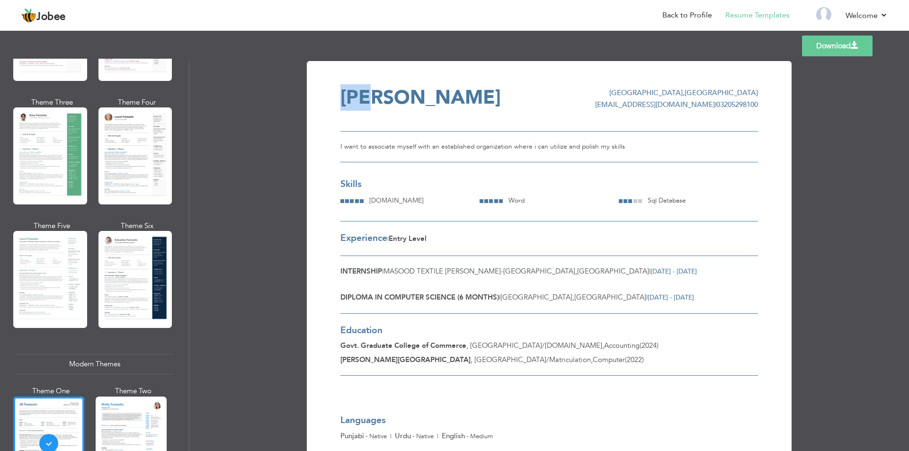
click at [354, 103] on span "[PERSON_NAME]" at bounding box center [420, 97] width 161 height 27
drag, startPoint x: 342, startPoint y: 103, endPoint x: 349, endPoint y: 51, distance: 52.1
click at [343, 103] on span "[PERSON_NAME]" at bounding box center [420, 97] width 161 height 27
